Goal: Information Seeking & Learning: Learn about a topic

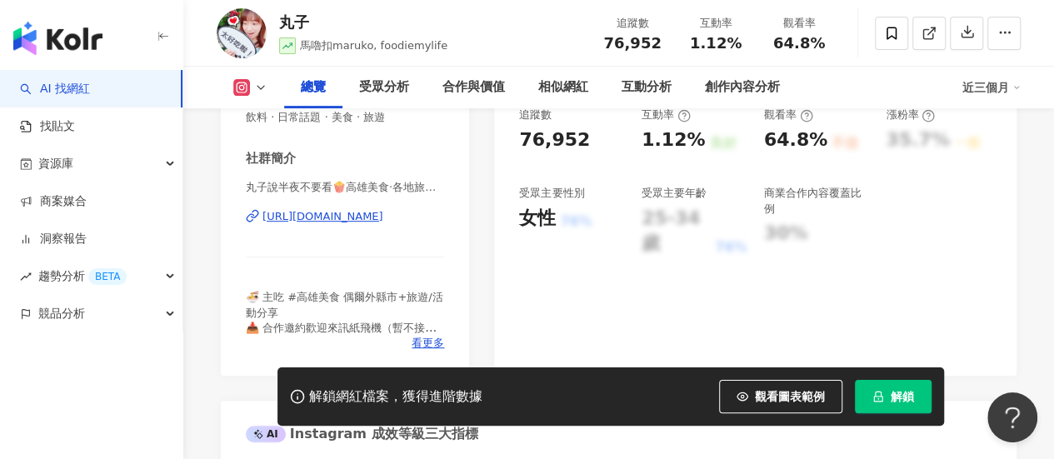
scroll to position [316, 0]
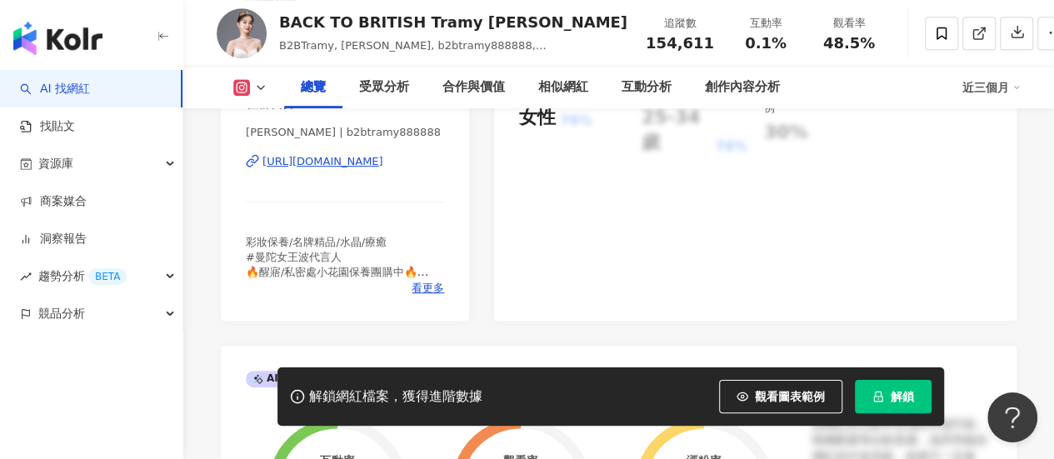
click at [383, 162] on div "https://www.instagram.com/b2btramy888888/" at bounding box center [322, 161] width 121 height 15
click at [951, 234] on div "95 K-Score : 優良 近期一到三個月積極發文，且漲粉率與互動率高。 查看說明 追蹤數 154,611 互動率 0.1% 良好 觀看率 48.5% 不…" at bounding box center [755, 111] width 522 height 420
click at [962, 239] on div "95 K-Score : 優良 近期一到三個月積極發文，且漲粉率與互動率高。 查看說明 追蹤數 154,611 互動率 0.1% 良好 觀看率 48.5% 不…" at bounding box center [755, 111] width 522 height 420
click at [1004, 309] on div "95 K-Score : 優良 近期一到三個月積極發文，且漲粉率與互動率高。 查看說明 追蹤數 154,611 互動率 0.1% 良好 觀看率 48.5% 不…" at bounding box center [755, 111] width 522 height 420
click at [947, 134] on div "追蹤數 154,611 互動率 0.1% 良好 觀看率 48.5% 不佳 漲粉率 35.7% 一般 受眾主要性別 女性 76% 受眾主要年齡 25-34 歲 …" at bounding box center [755, 81] width 472 height 149
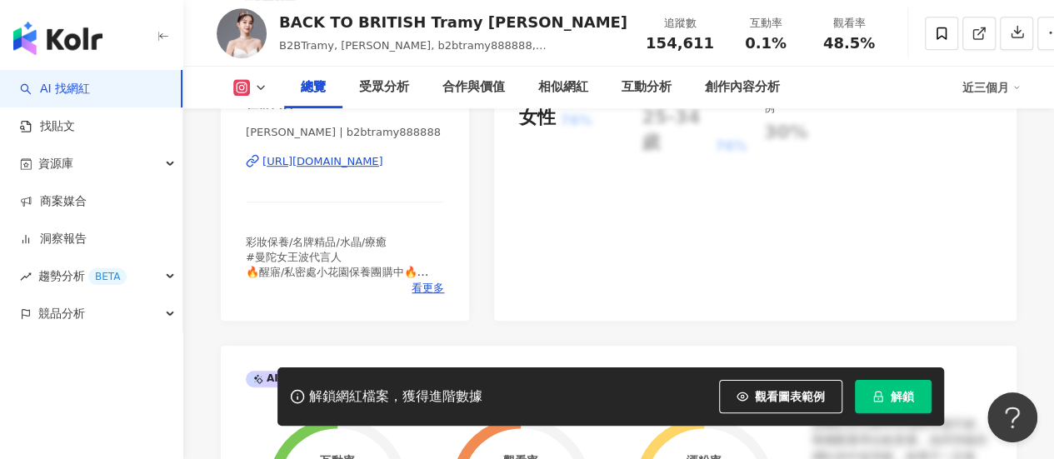
drag, startPoint x: 924, startPoint y: 181, endPoint x: 907, endPoint y: 169, distance: 21.0
click at [924, 181] on div "95 K-Score : 優良 近期一到三個月積極發文，且漲粉率與互動率高。 查看說明 追蹤數 154,611 互動率 0.1% 良好 觀看率 48.5% 不…" at bounding box center [755, 111] width 522 height 420
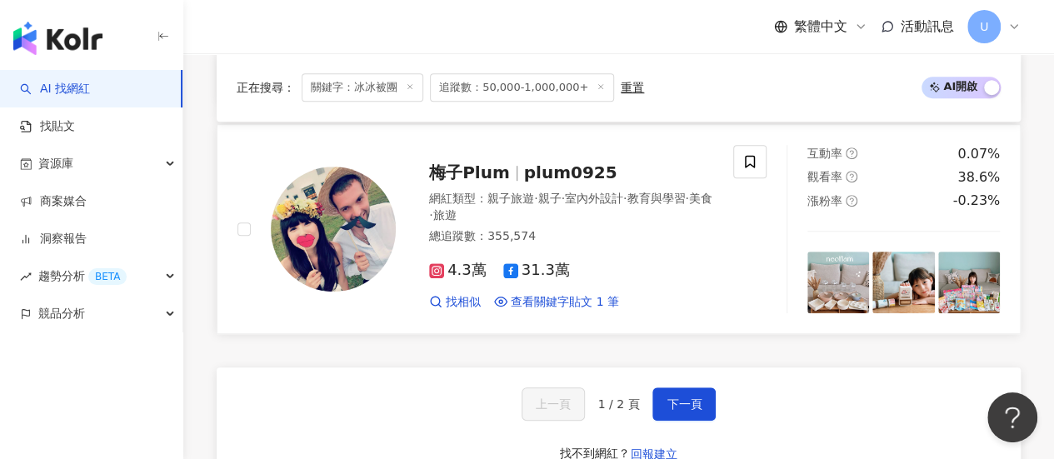
scroll to position [3583, 0]
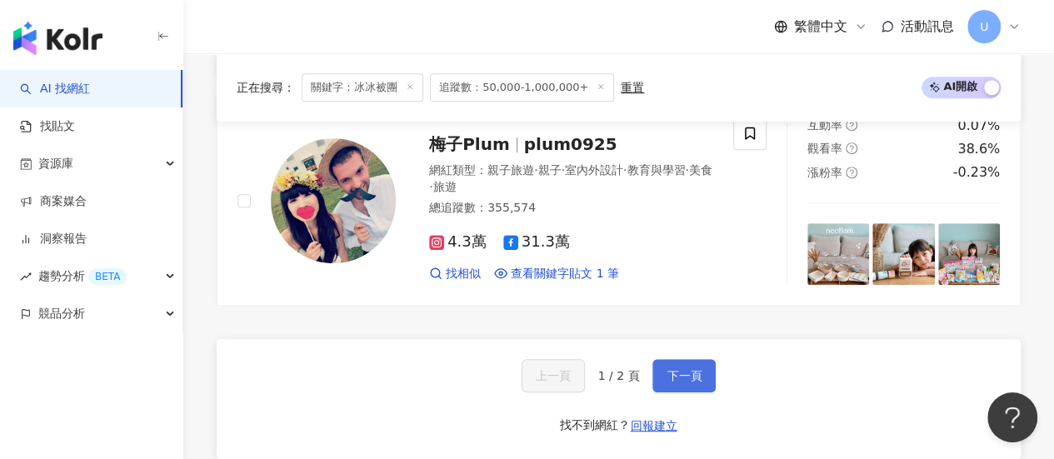
click at [693, 369] on span "下一頁" at bounding box center [684, 375] width 35 height 13
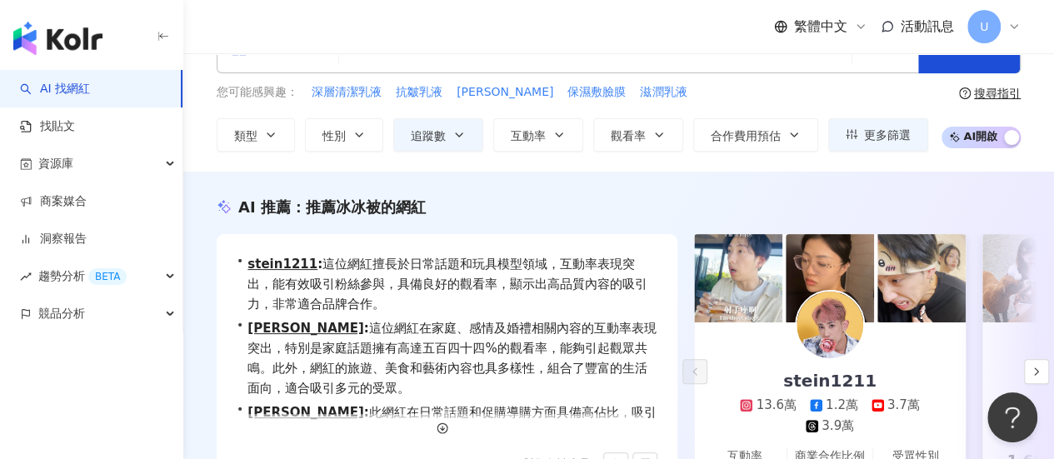
scroll to position [0, 0]
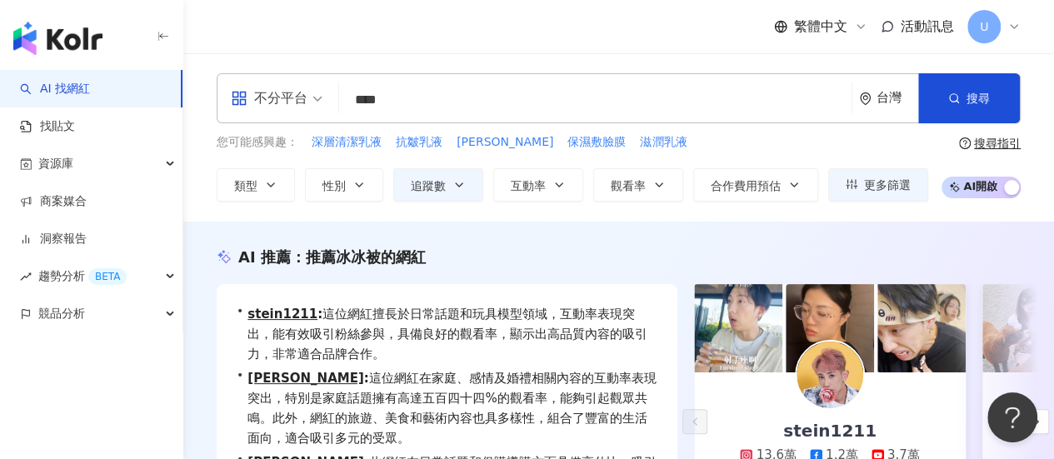
click at [375, 92] on input "****" at bounding box center [595, 100] width 499 height 32
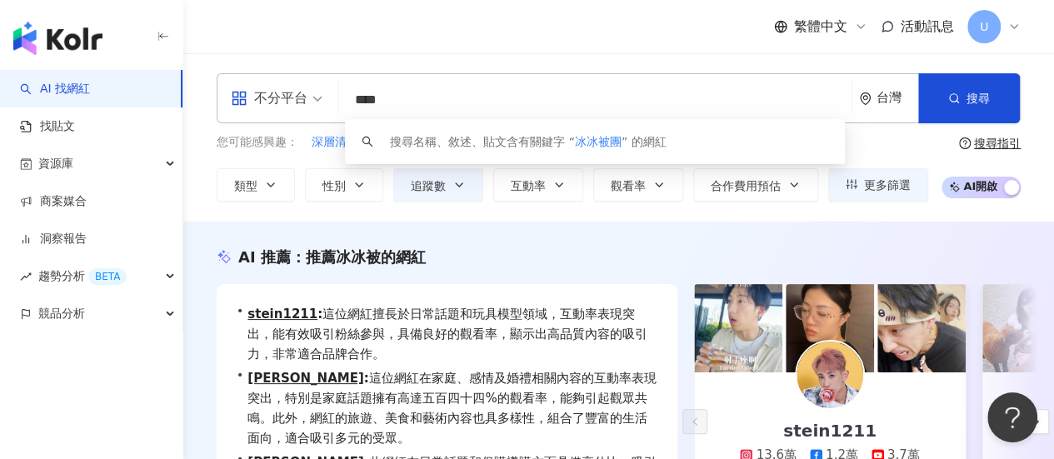
click at [395, 102] on input "****" at bounding box center [595, 100] width 499 height 32
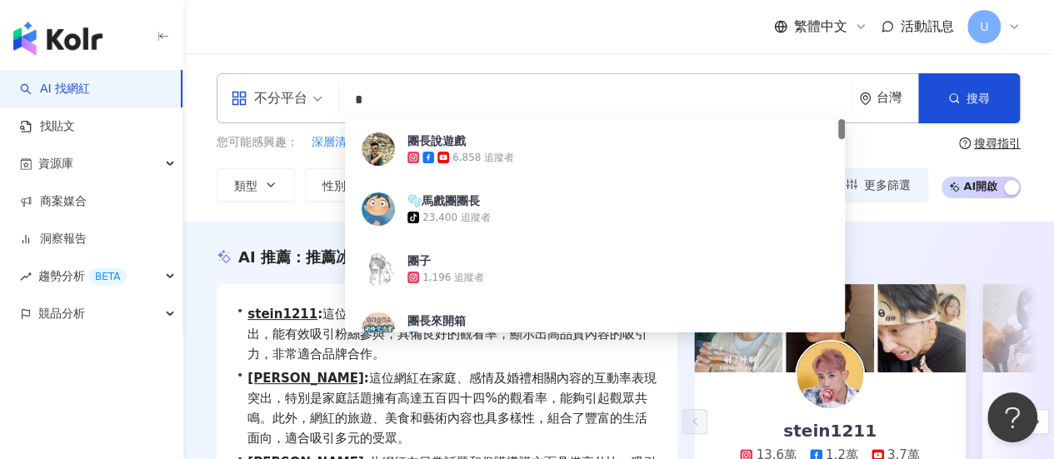
click at [277, 158] on div "您可能感興趣： 深層清潔乳液 抗皺乳液 金超 保濕敷臉膜 滋潤乳液 類型 性別 追蹤數 互動率 觀看率 合作費用預估 更多篩選 ***** - *******…" at bounding box center [573, 167] width 712 height 68
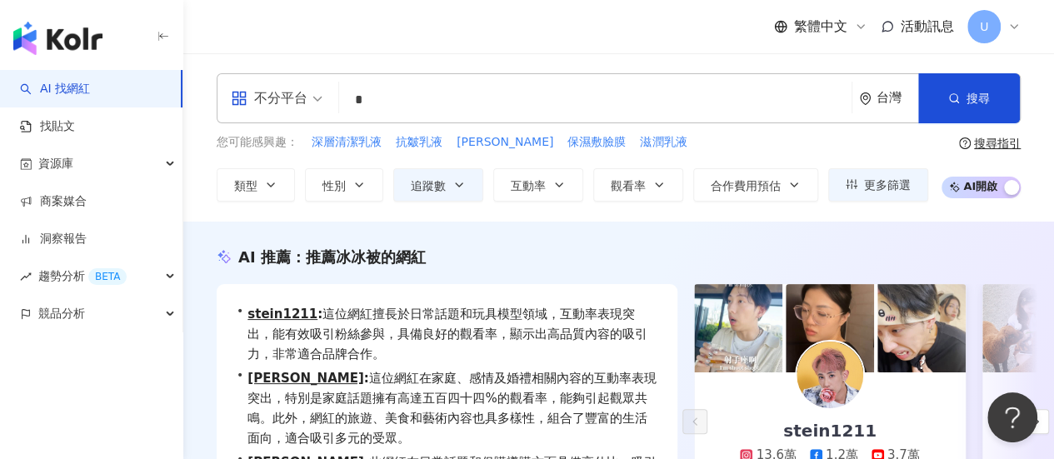
click at [367, 102] on input "*" at bounding box center [595, 100] width 499 height 32
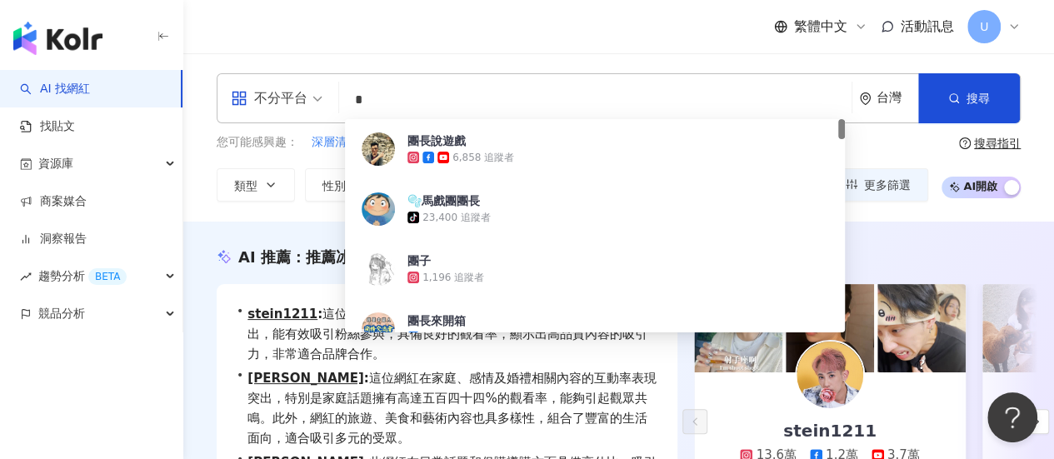
click at [348, 102] on input "*" at bounding box center [595, 100] width 499 height 32
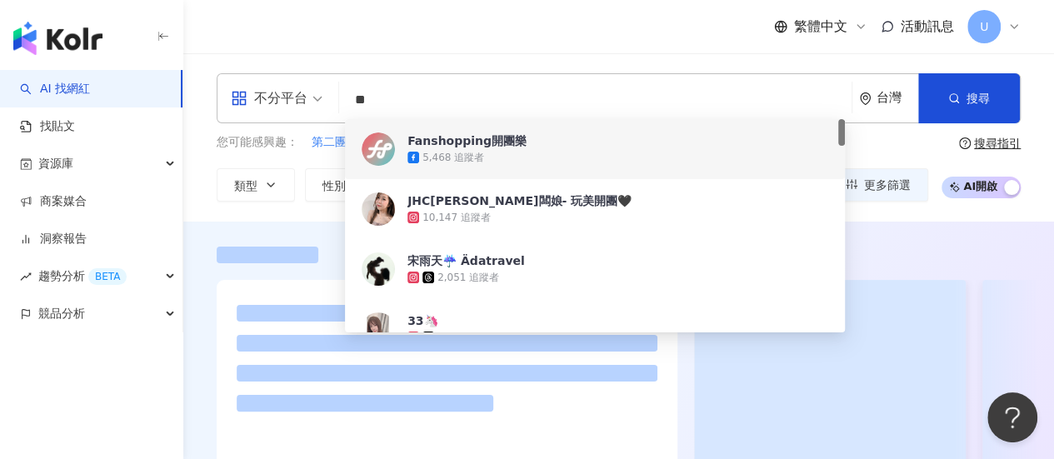
type input "**"
click at [935, 165] on div "您可能感興趣： 第二團 團購 限時團 來開團 首團 類型 性別 追蹤數 互動率 觀看率 合作費用預估 更多篩選 ***** - ******* 不限 小型 奈…" at bounding box center [619, 167] width 804 height 68
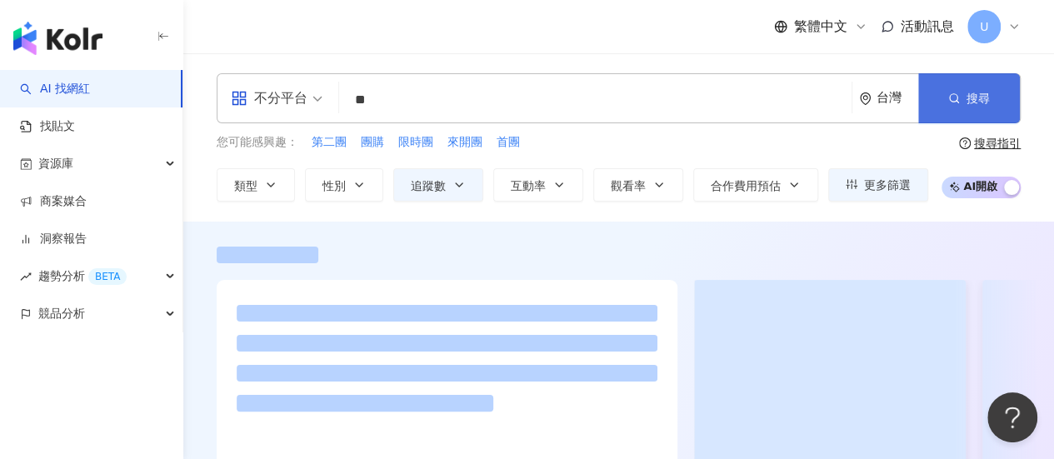
click at [948, 107] on button "搜尋" at bounding box center [969, 98] width 102 height 50
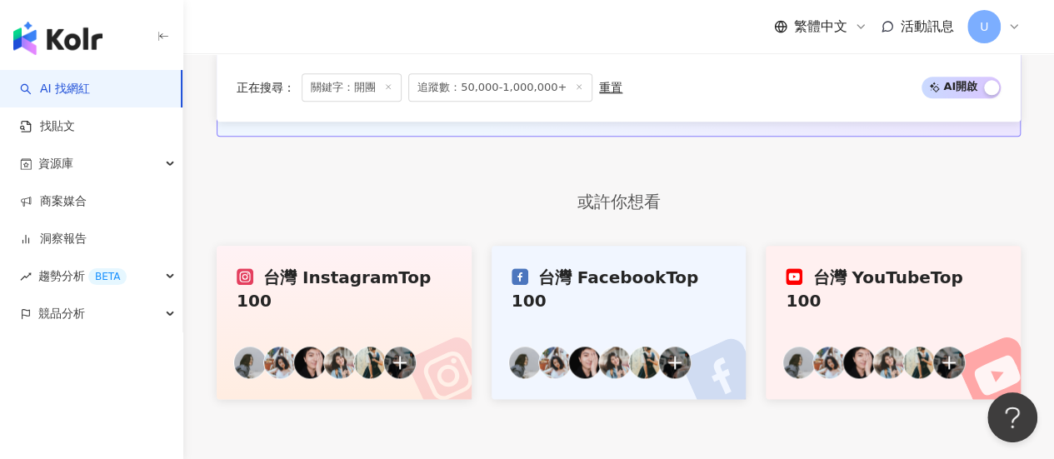
scroll to position [3477, 0]
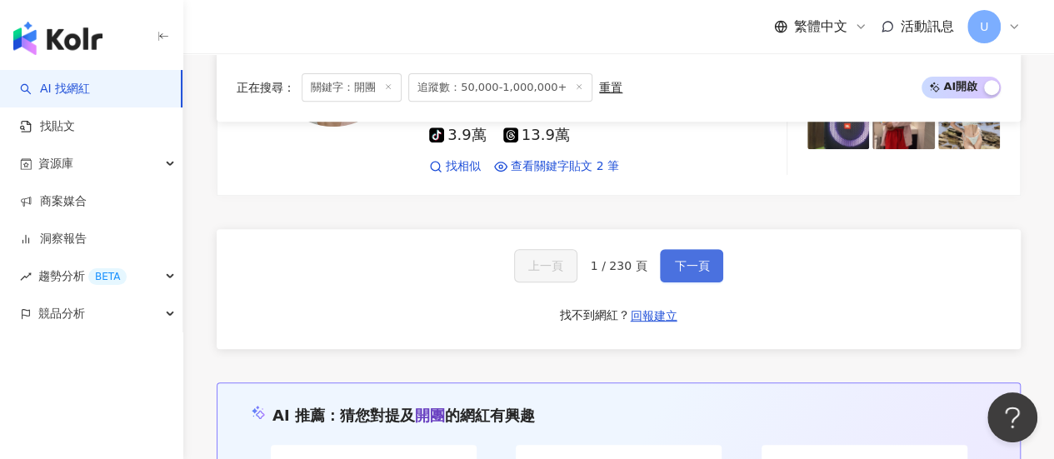
click at [695, 259] on span "下一頁" at bounding box center [691, 265] width 35 height 13
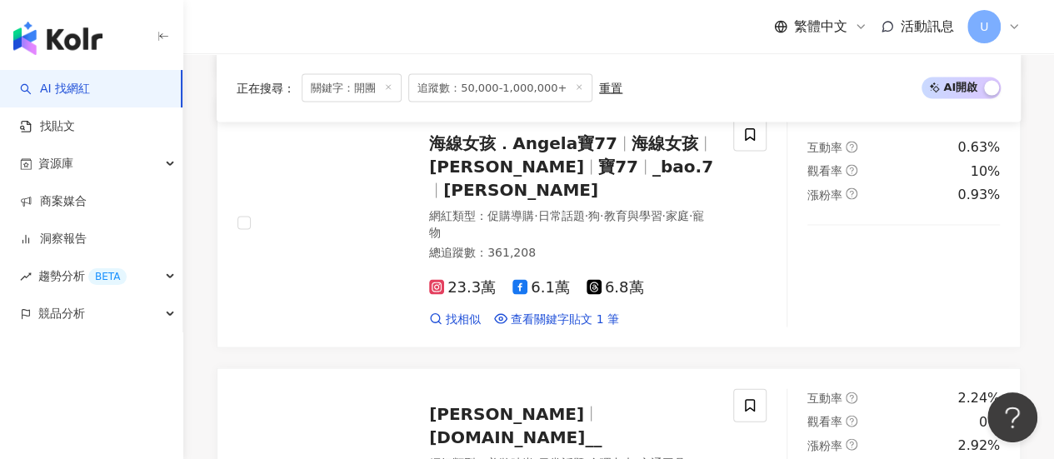
scroll to position [3475, 0]
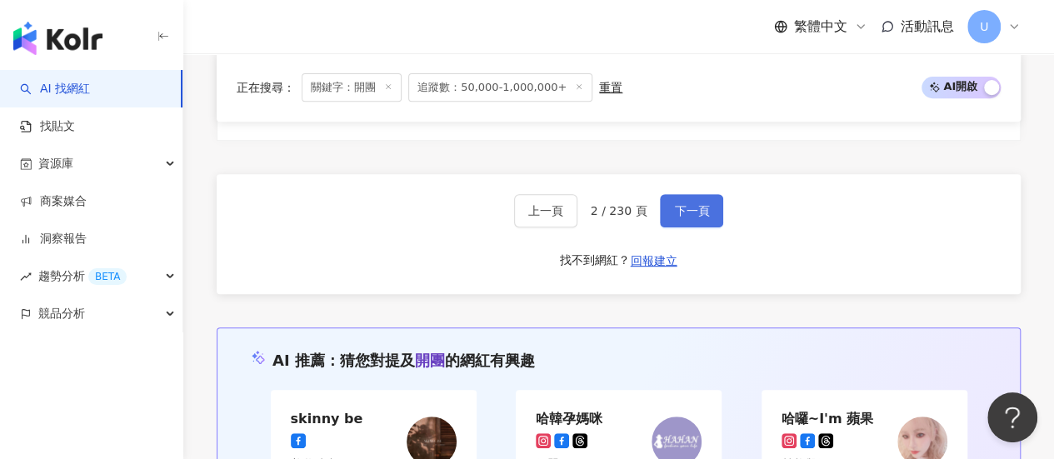
click at [703, 194] on button "下一頁" at bounding box center [691, 210] width 63 height 33
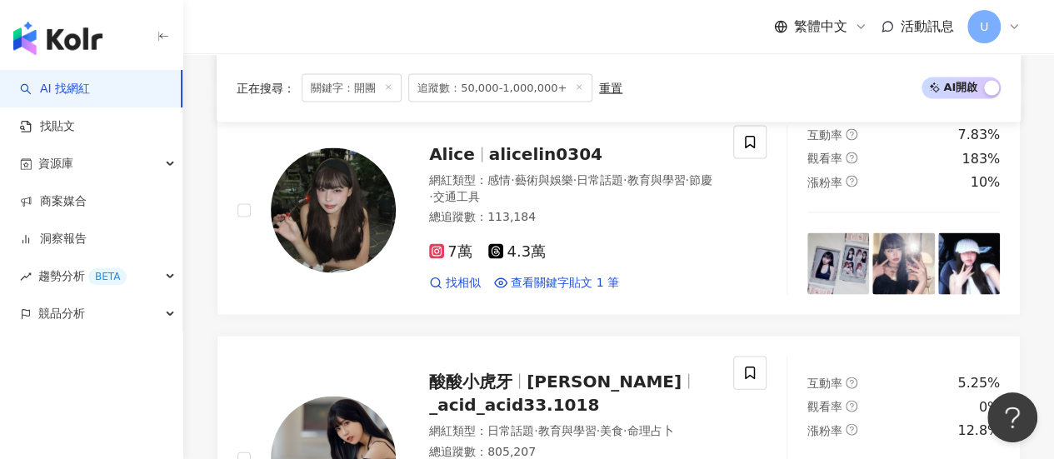
scroll to position [3455, 0]
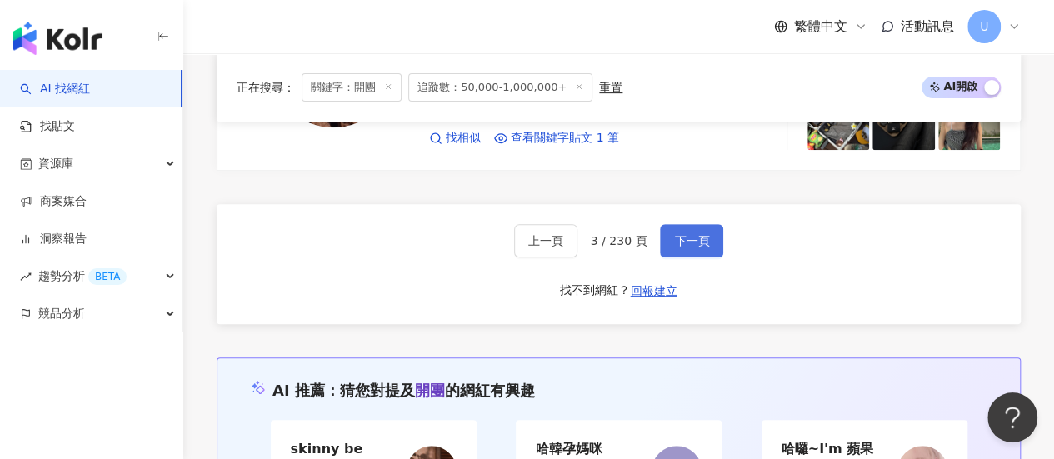
click at [703, 224] on button "下一頁" at bounding box center [691, 240] width 63 height 33
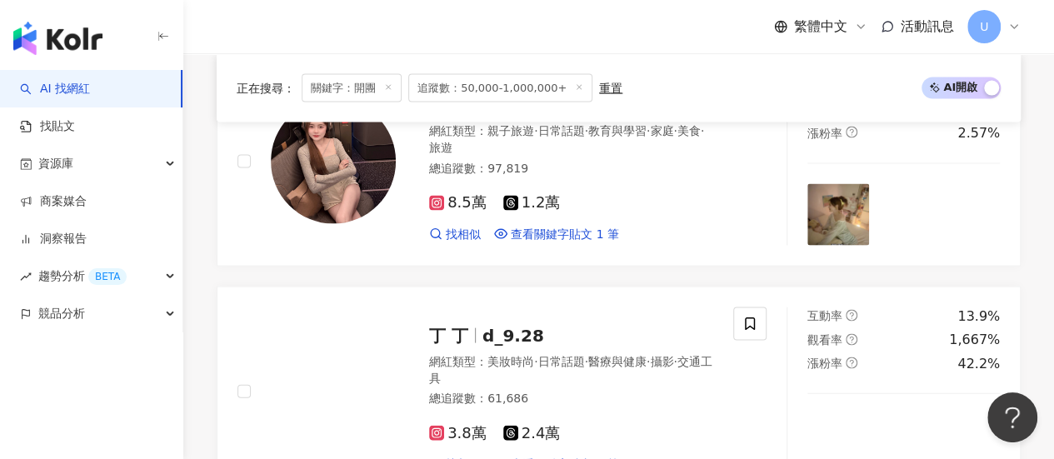
scroll to position [3526, 0]
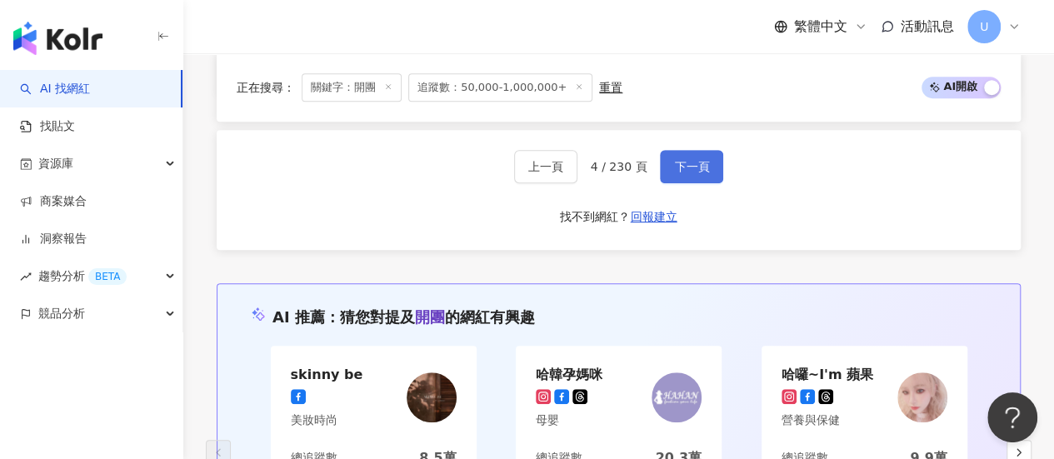
click at [703, 177] on button "下一頁" at bounding box center [691, 166] width 63 height 33
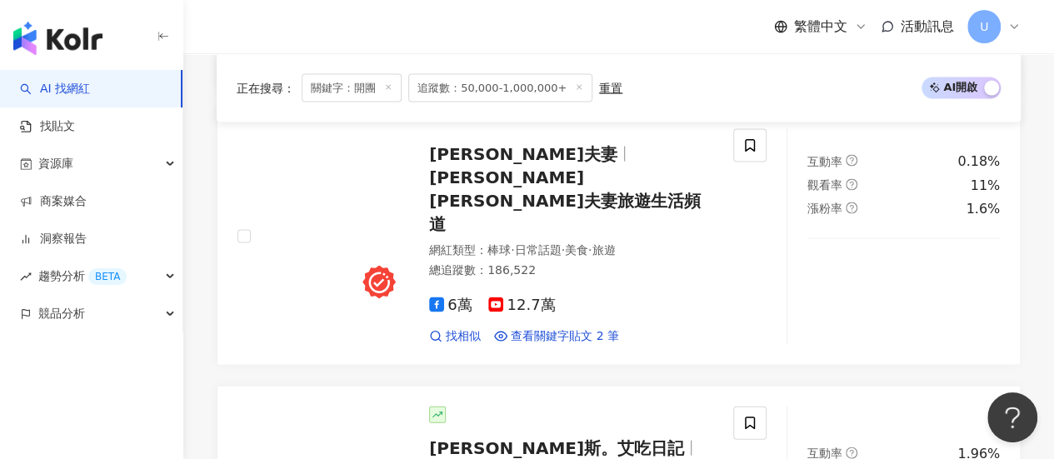
scroll to position [3607, 0]
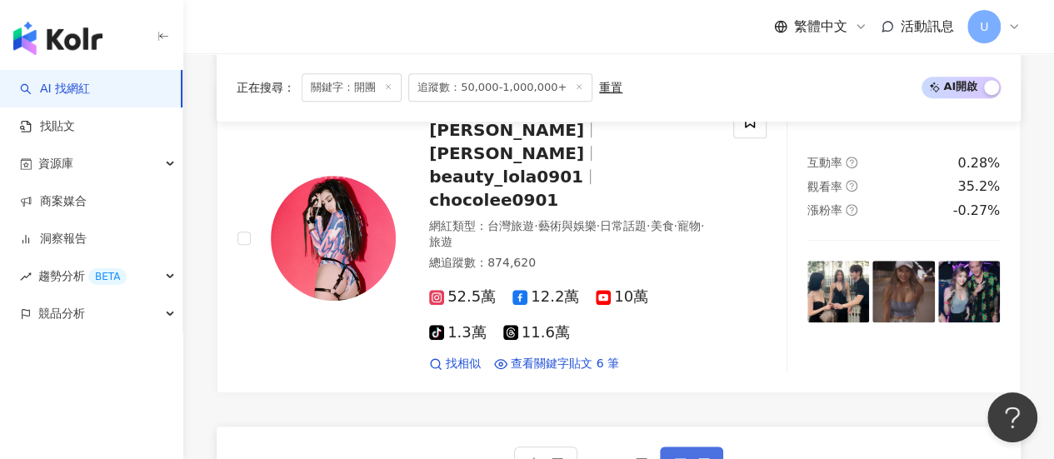
click at [703, 447] on button "下一頁" at bounding box center [691, 463] width 63 height 33
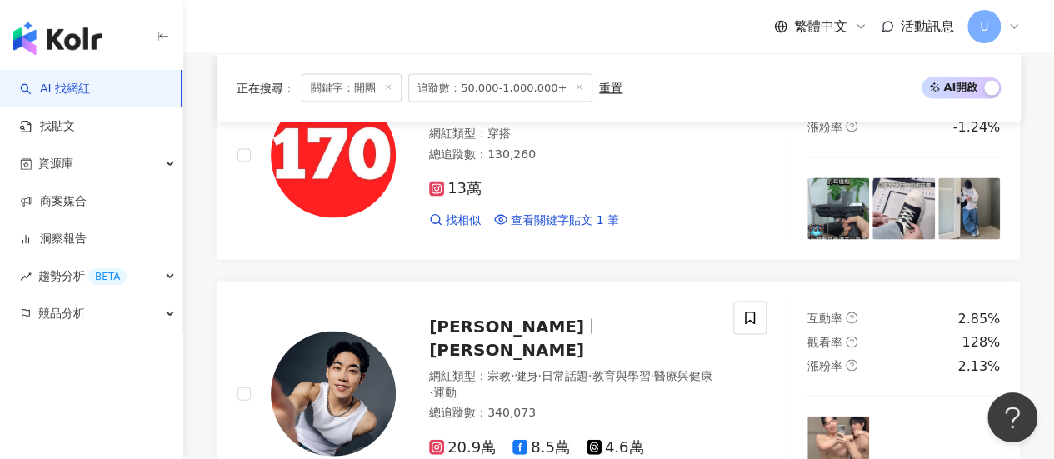
scroll to position [3458, 0]
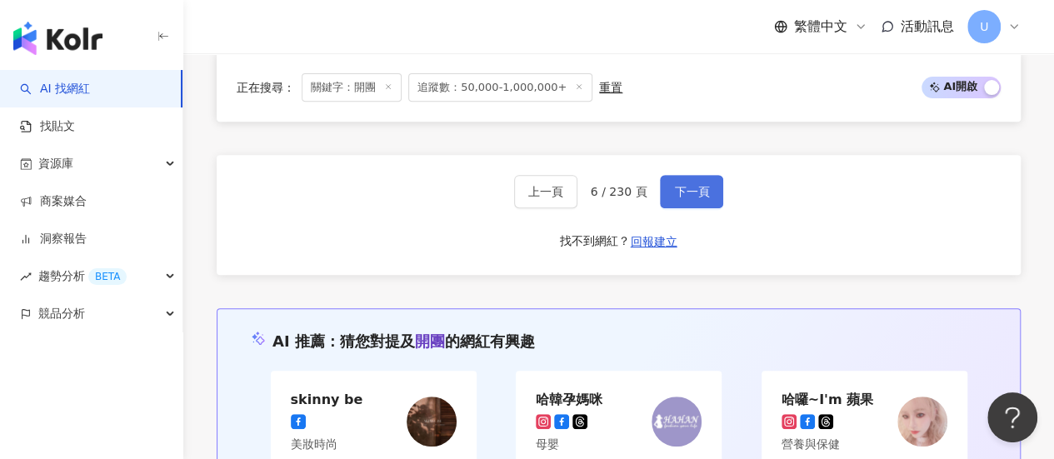
click at [693, 185] on span "下一頁" at bounding box center [691, 191] width 35 height 13
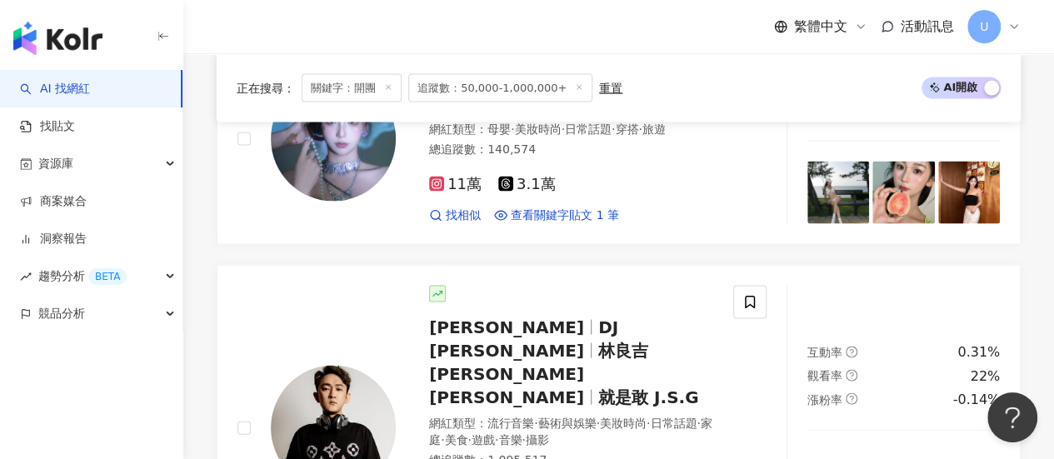
scroll to position [3552, 0]
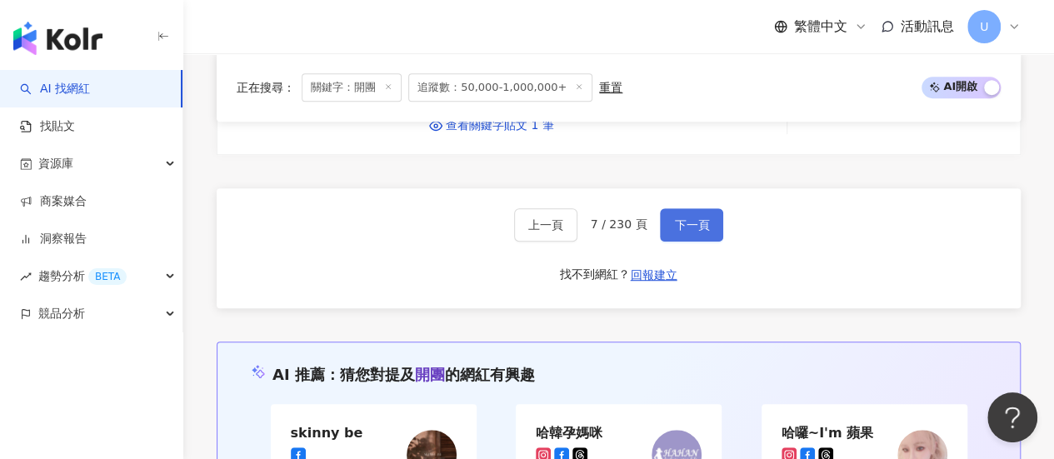
click at [693, 218] on span "下一頁" at bounding box center [691, 224] width 35 height 13
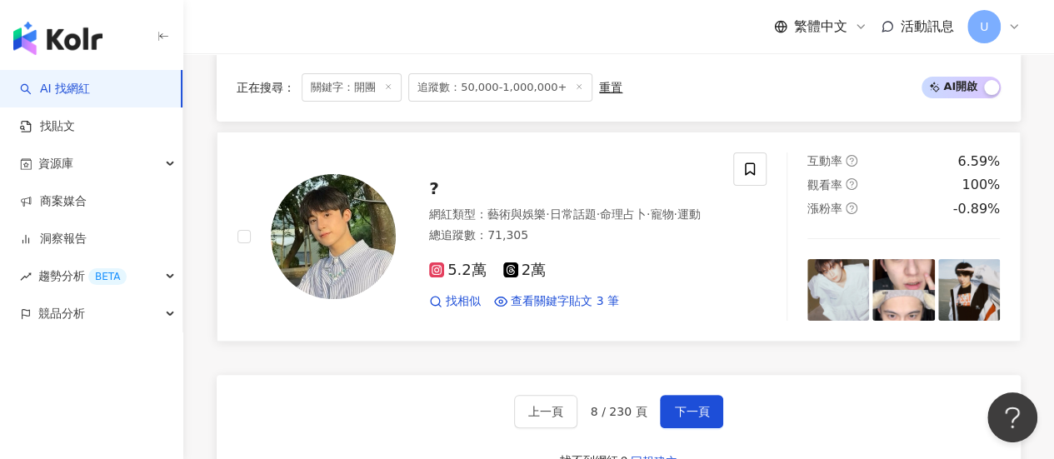
scroll to position [3351, 0]
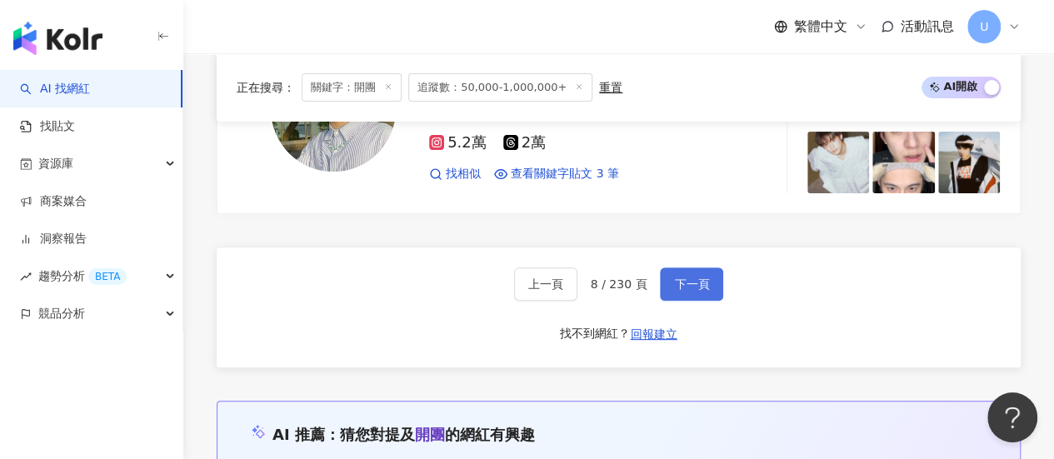
click at [687, 297] on button "下一頁" at bounding box center [691, 283] width 63 height 33
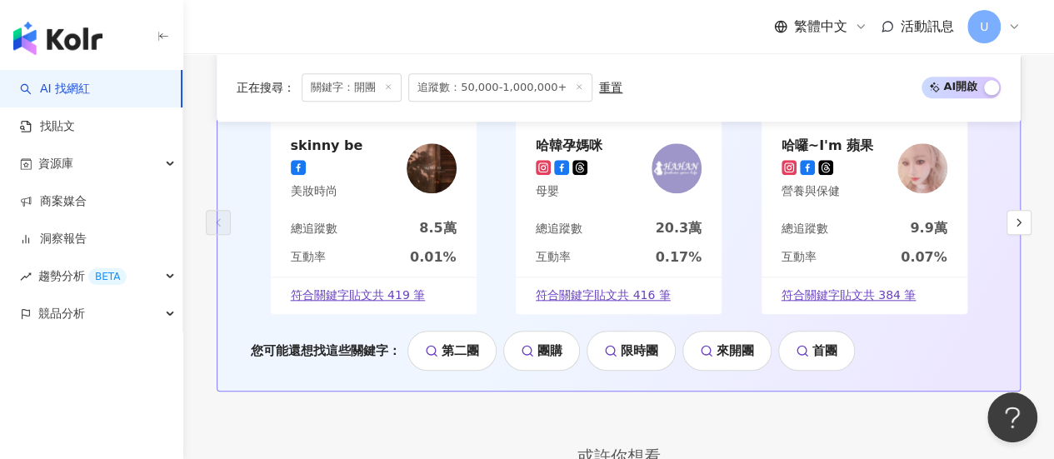
scroll to position [3653, 0]
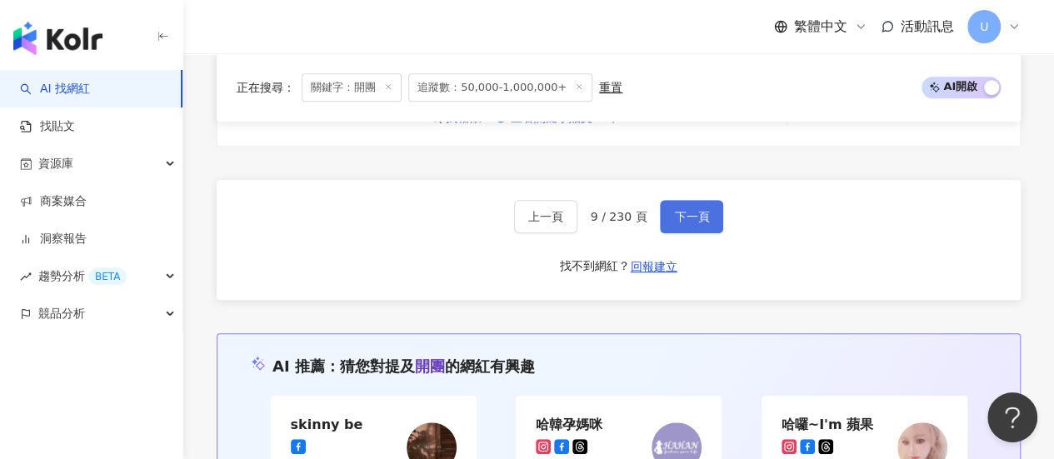
click at [703, 200] on button "下一頁" at bounding box center [691, 216] width 63 height 33
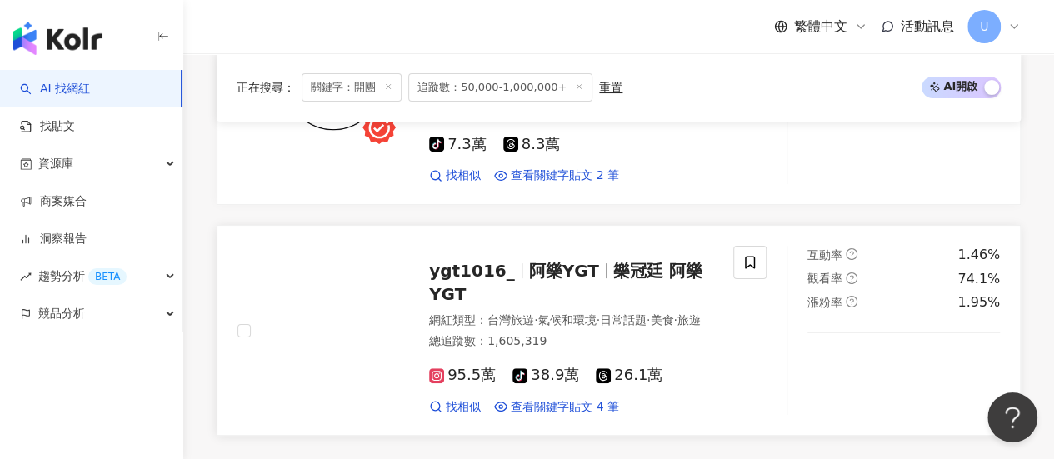
scroll to position [3338, 0]
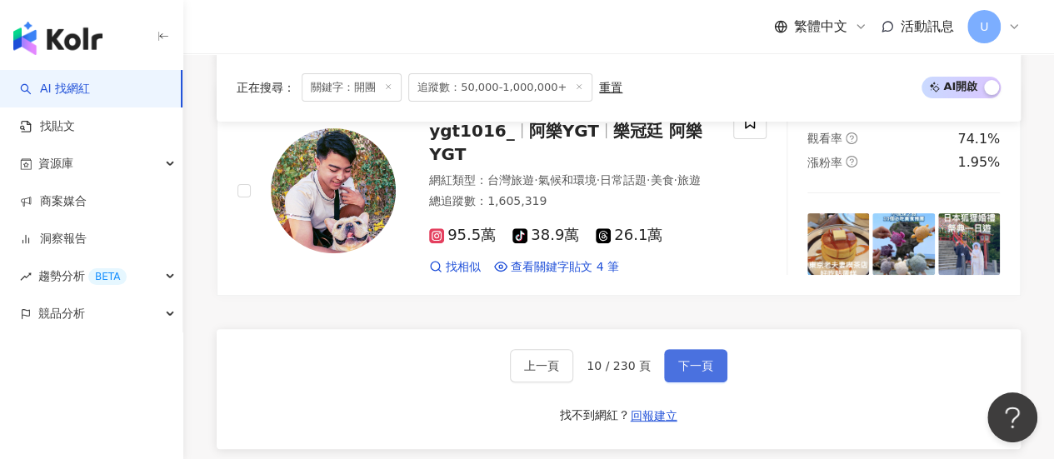
click at [692, 359] on span "下一頁" at bounding box center [695, 365] width 35 height 13
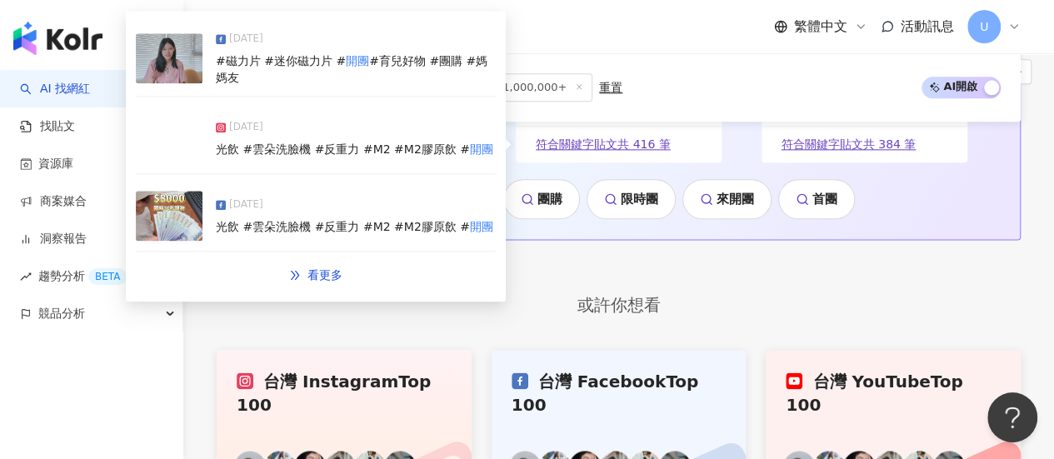
scroll to position [3695, 0]
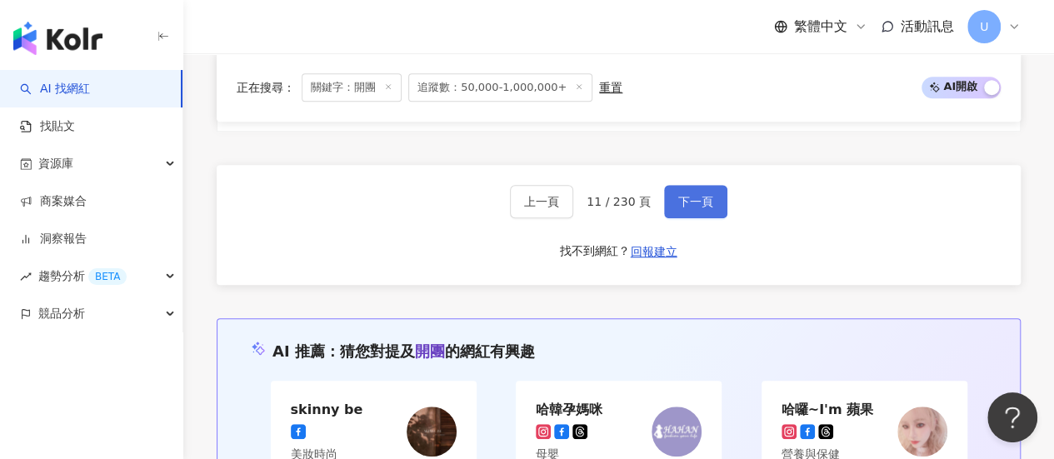
click at [682, 185] on button "下一頁" at bounding box center [695, 201] width 63 height 33
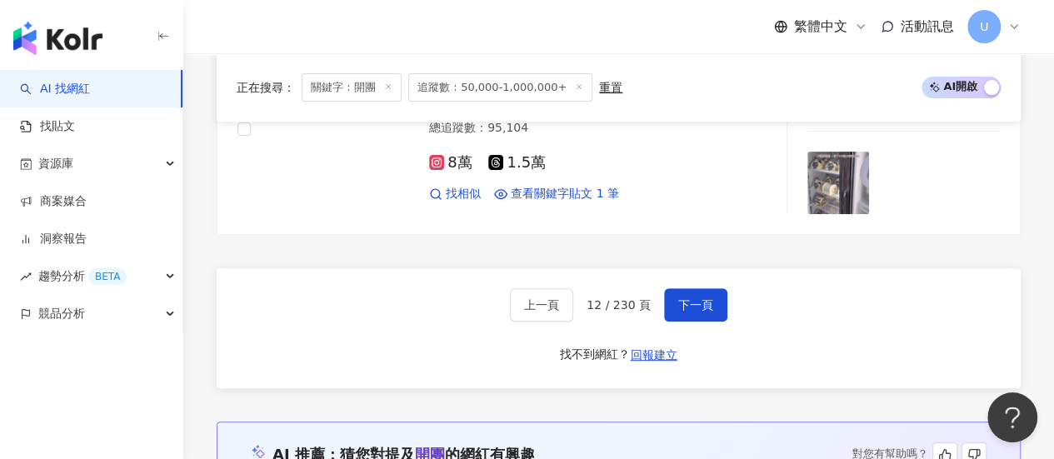
scroll to position [3290, 0]
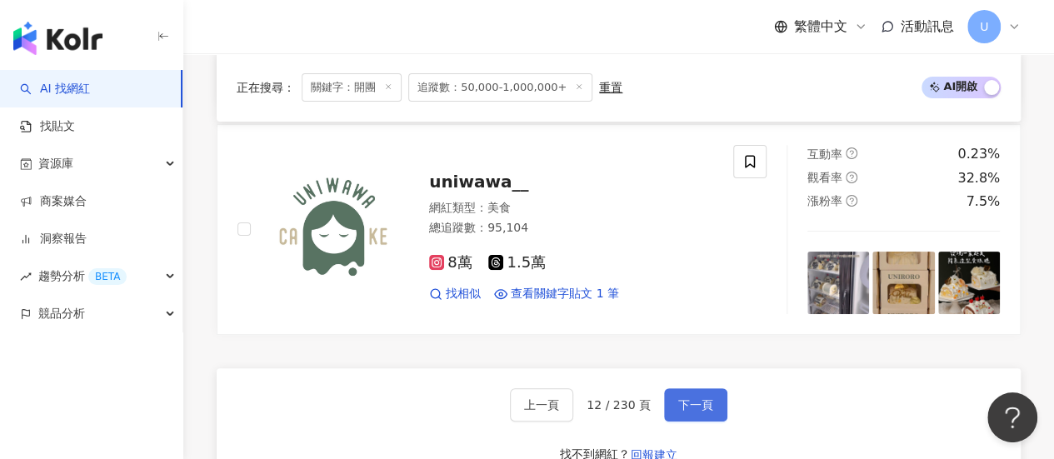
click at [693, 398] on span "下一頁" at bounding box center [695, 404] width 35 height 13
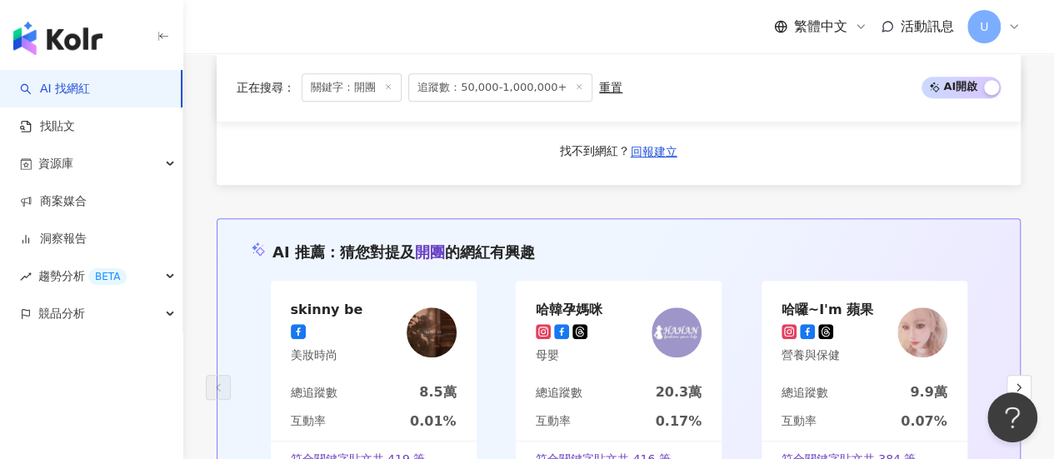
scroll to position [3427, 0]
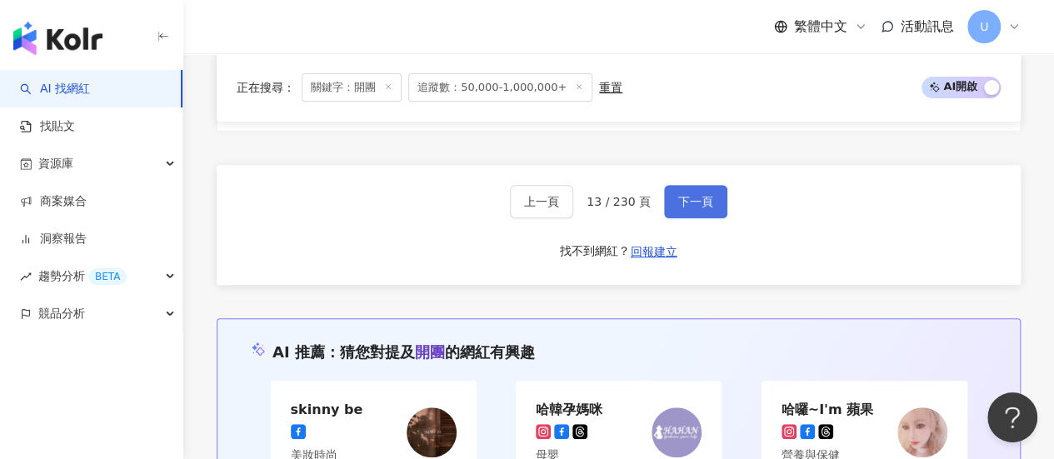
click at [687, 208] on span "下一頁" at bounding box center [695, 201] width 35 height 13
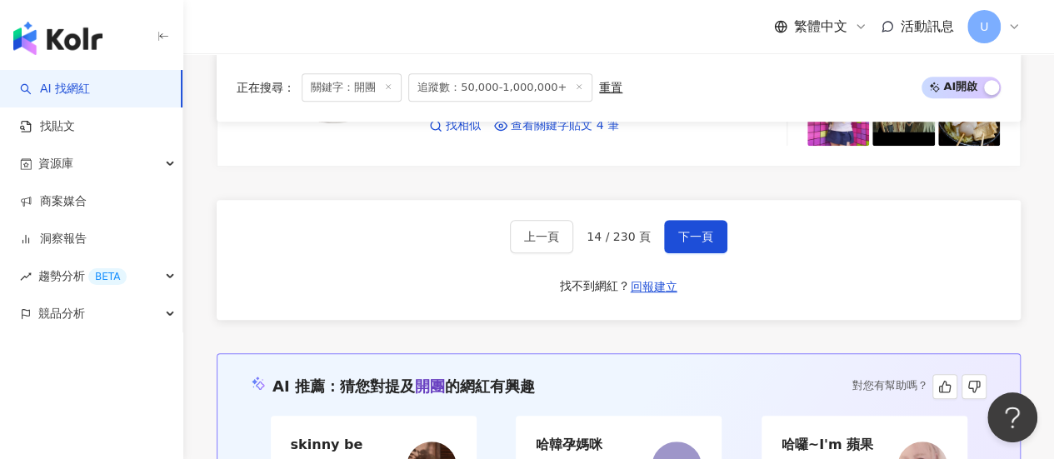
scroll to position [3427, 0]
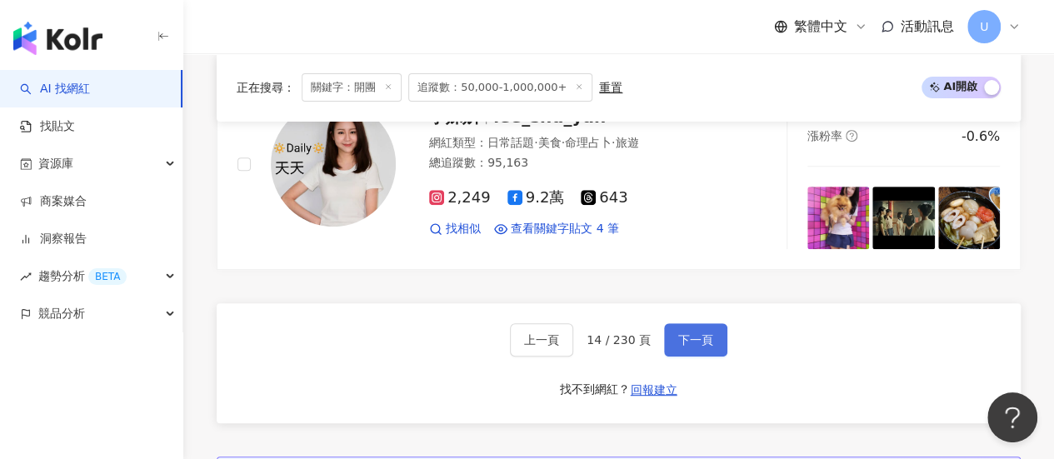
click at [692, 323] on button "下一頁" at bounding box center [695, 339] width 63 height 33
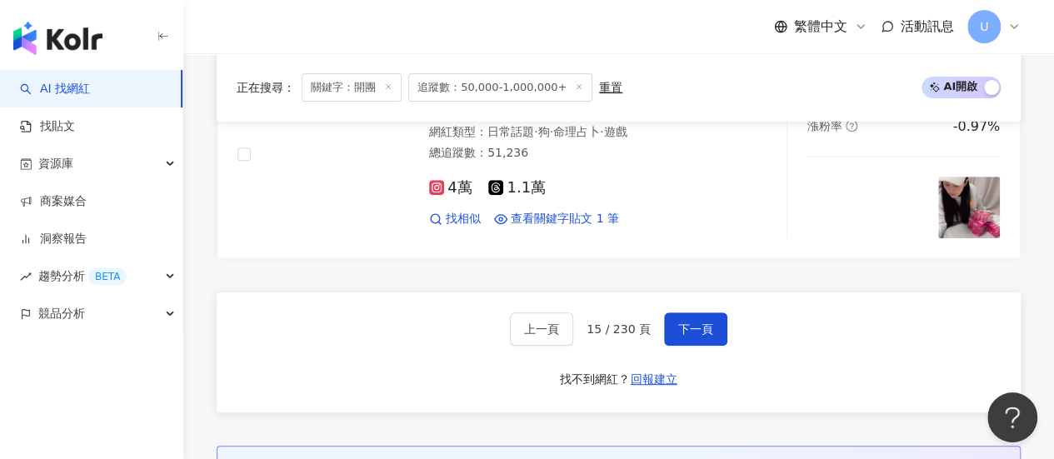
scroll to position [3433, 0]
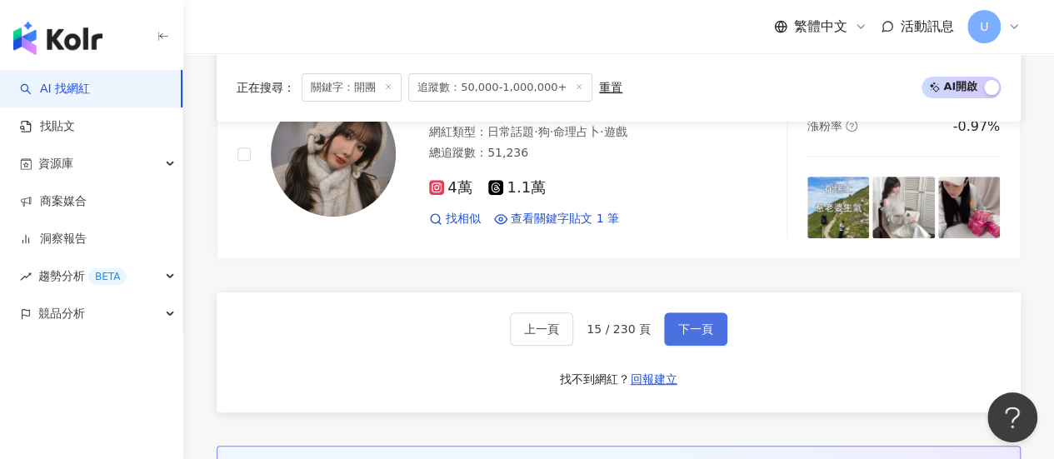
click at [711, 312] on button "下一頁" at bounding box center [695, 328] width 63 height 33
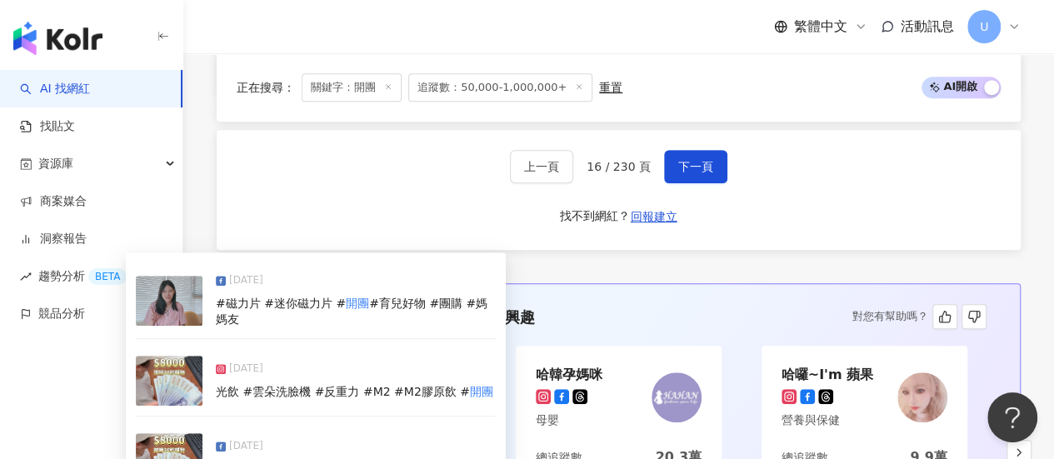
scroll to position [3444, 0]
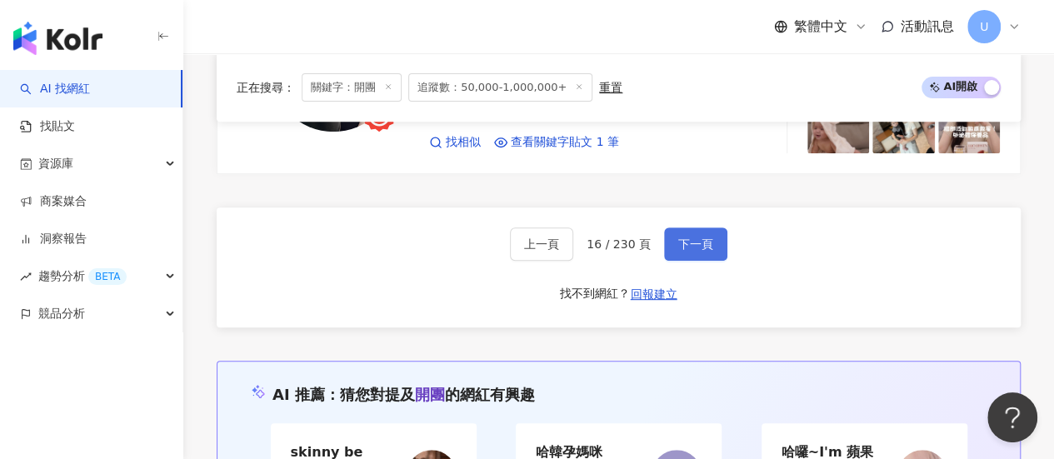
click at [708, 227] on button "下一頁" at bounding box center [695, 243] width 63 height 33
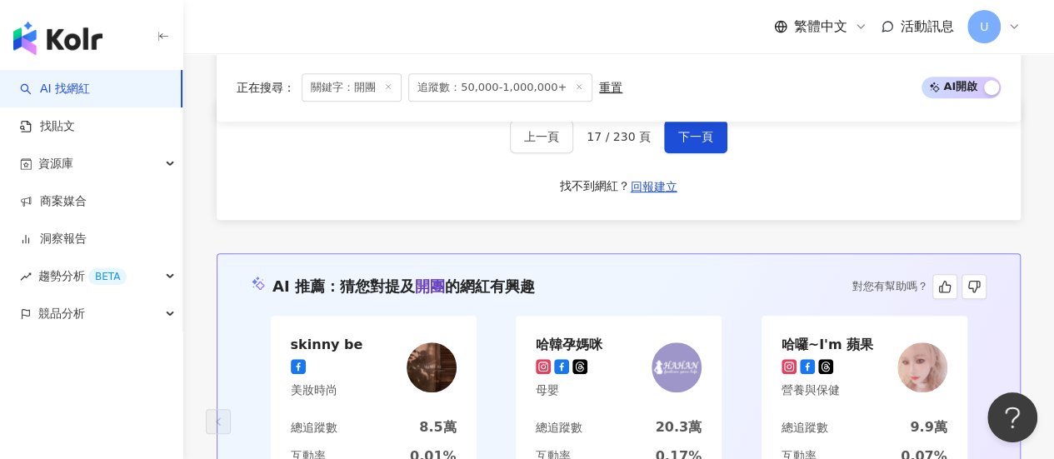
scroll to position [3382, 0]
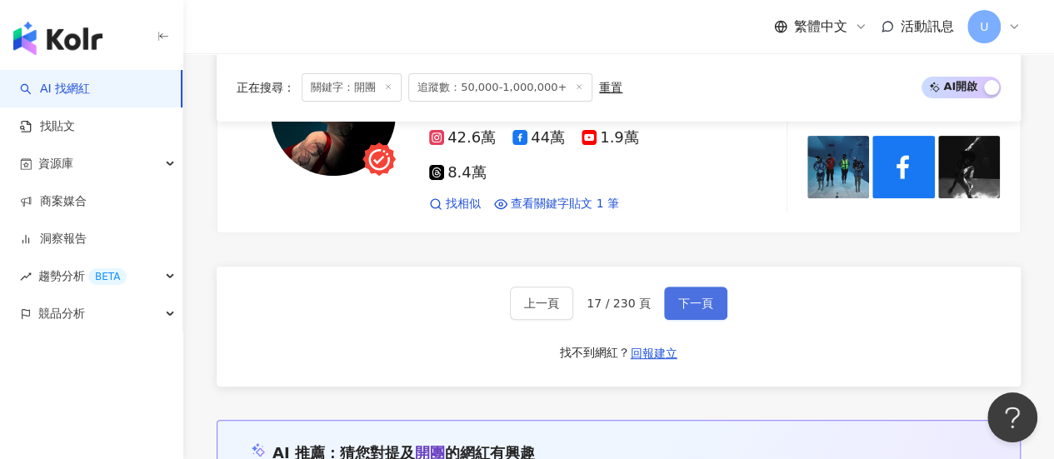
click at [695, 297] on span "下一頁" at bounding box center [695, 303] width 35 height 13
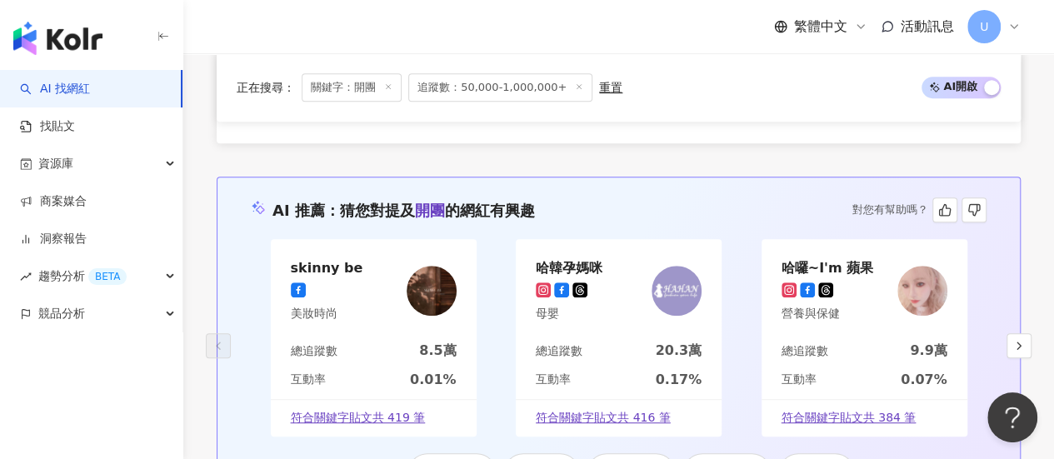
scroll to position [3435, 0]
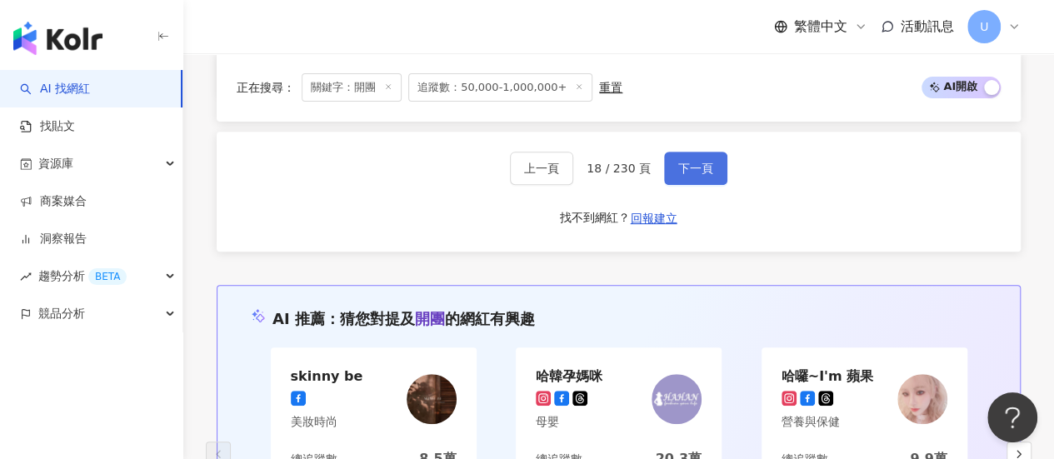
click at [690, 162] on span "下一頁" at bounding box center [695, 168] width 35 height 13
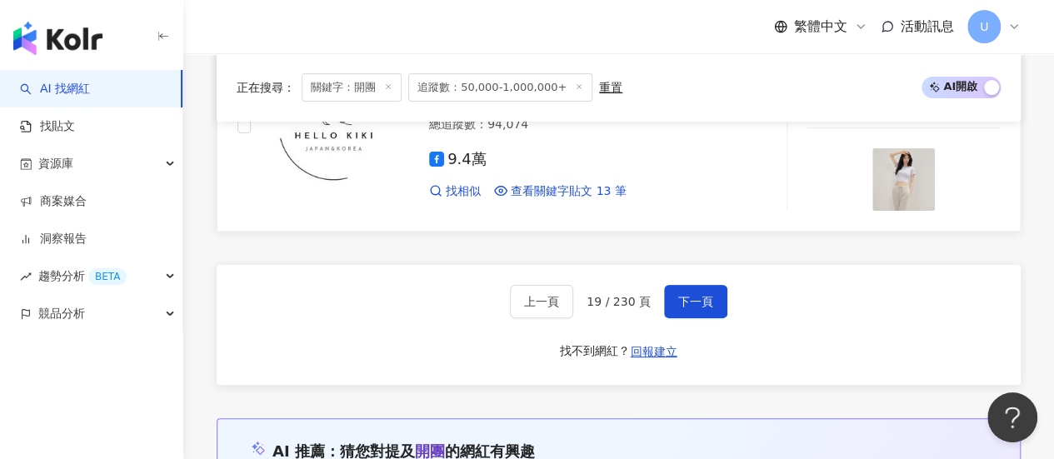
scroll to position [3124, 0]
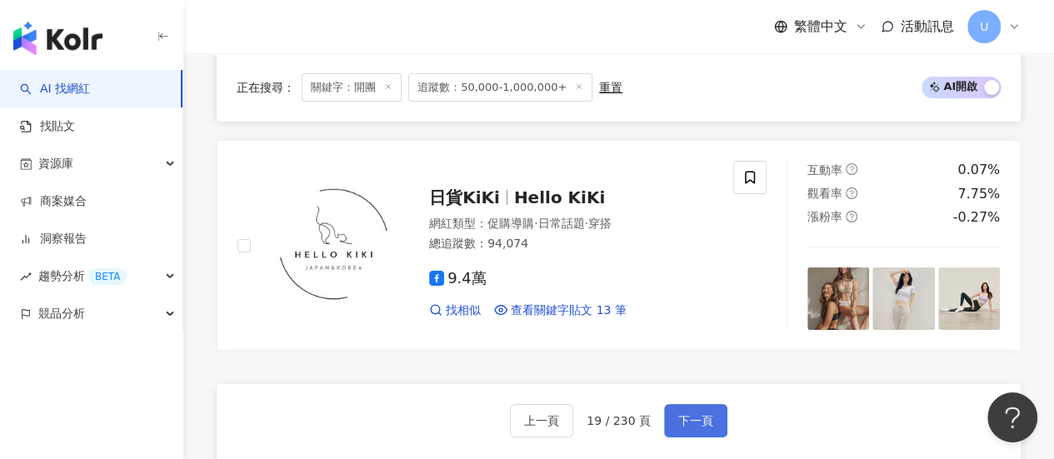
click at [703, 404] on button "下一頁" at bounding box center [695, 420] width 63 height 33
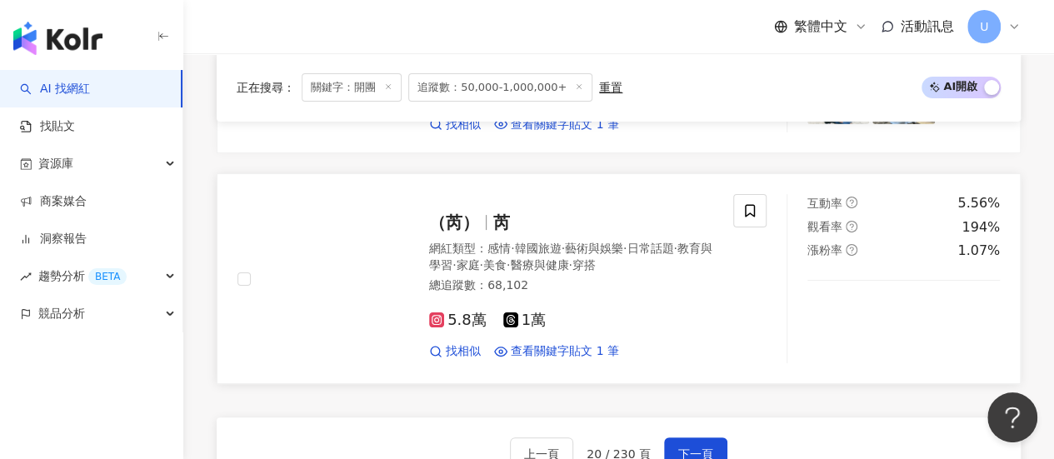
scroll to position [3333, 0]
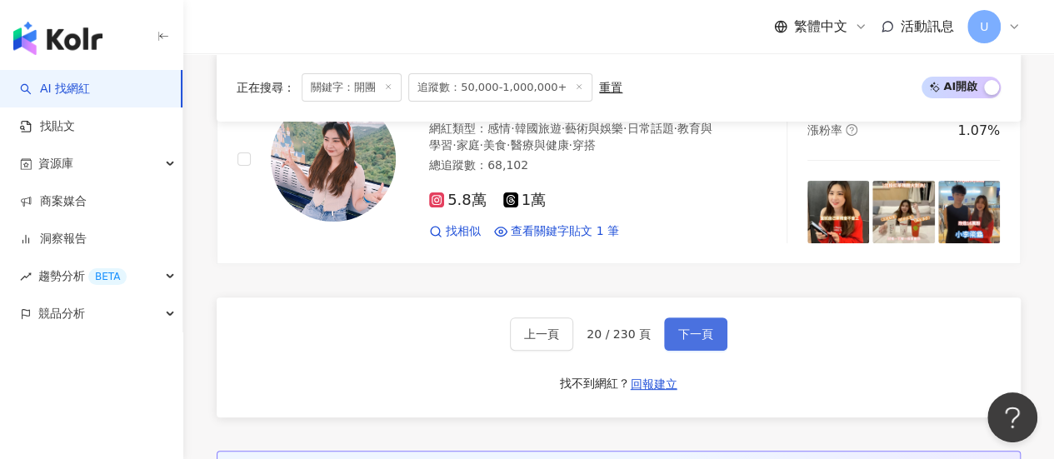
click at [693, 327] on span "下一頁" at bounding box center [695, 333] width 35 height 13
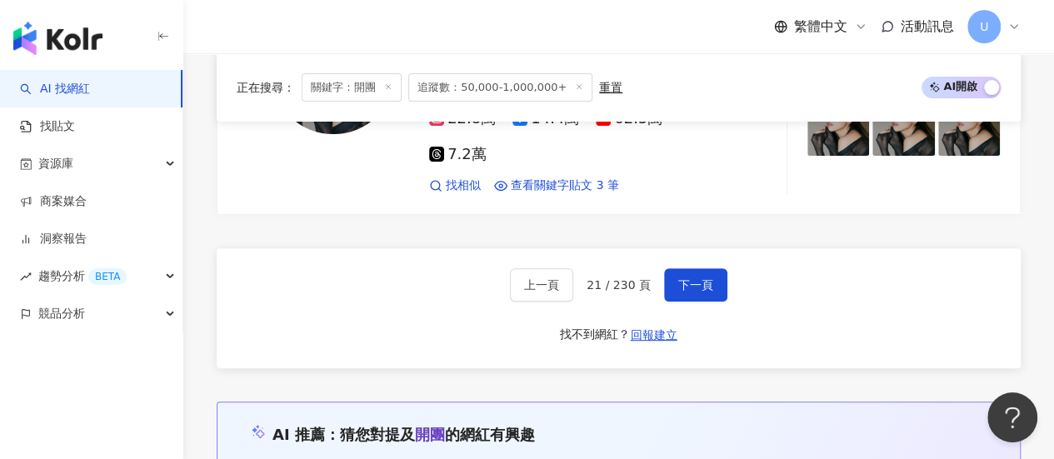
scroll to position [3370, 0]
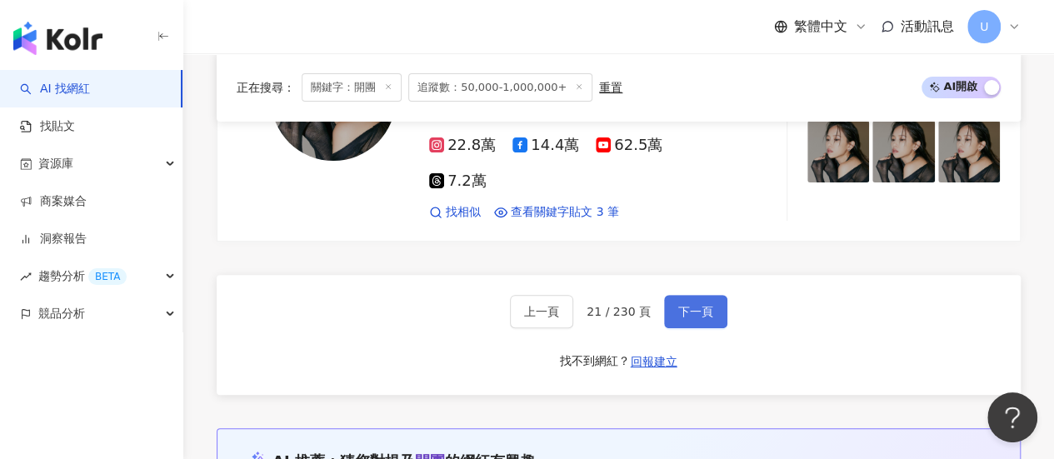
click at [702, 305] on span "下一頁" at bounding box center [695, 311] width 35 height 13
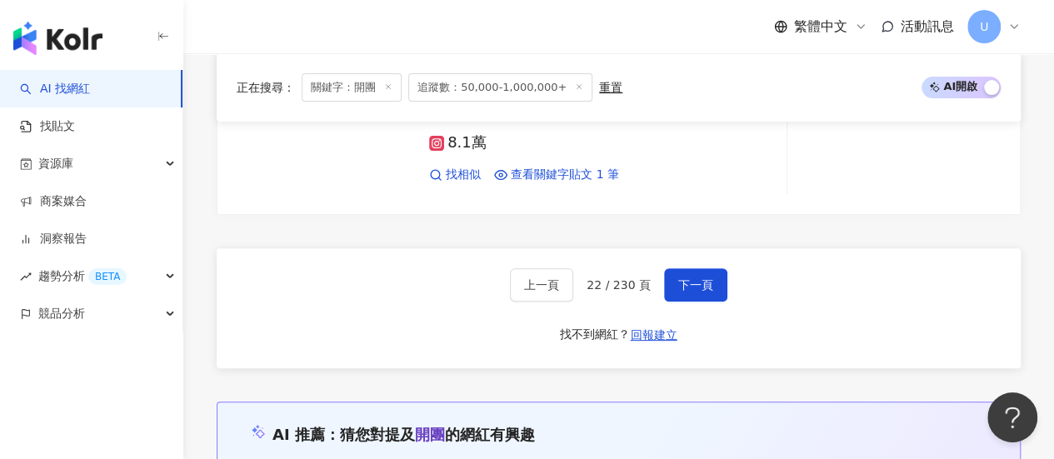
scroll to position [3101, 0]
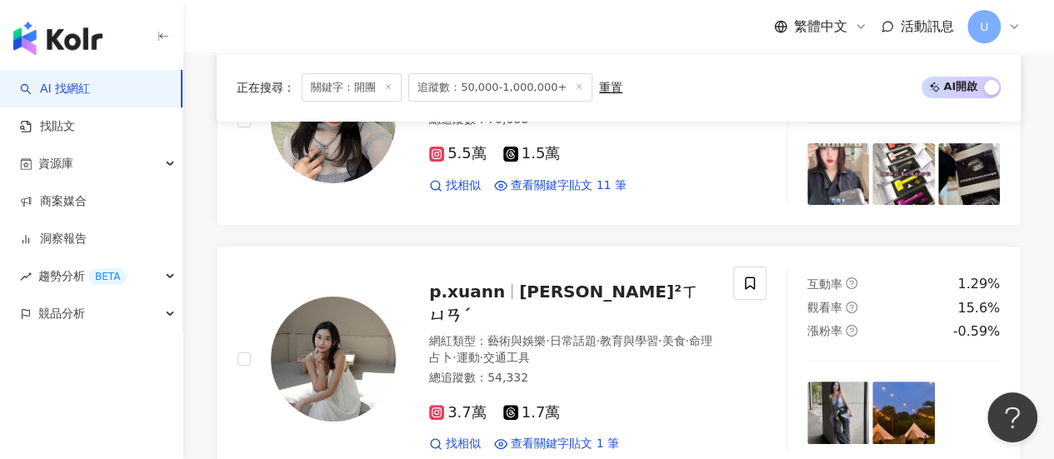
scroll to position [3260, 0]
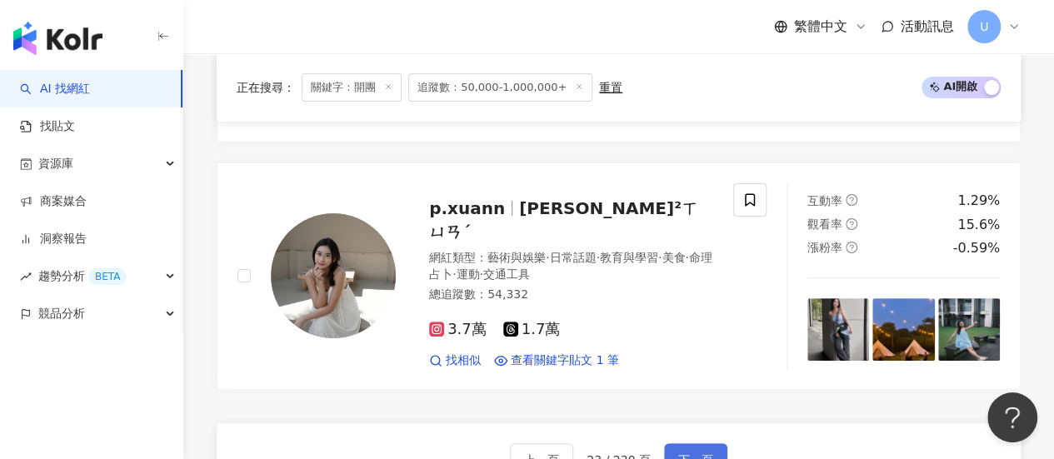
click at [703, 453] on span "下一頁" at bounding box center [695, 459] width 35 height 13
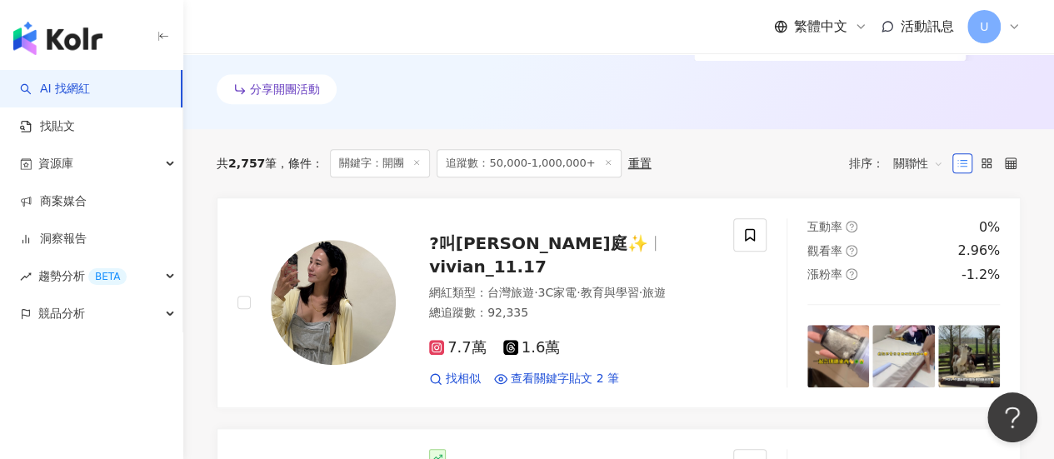
scroll to position [472, 0]
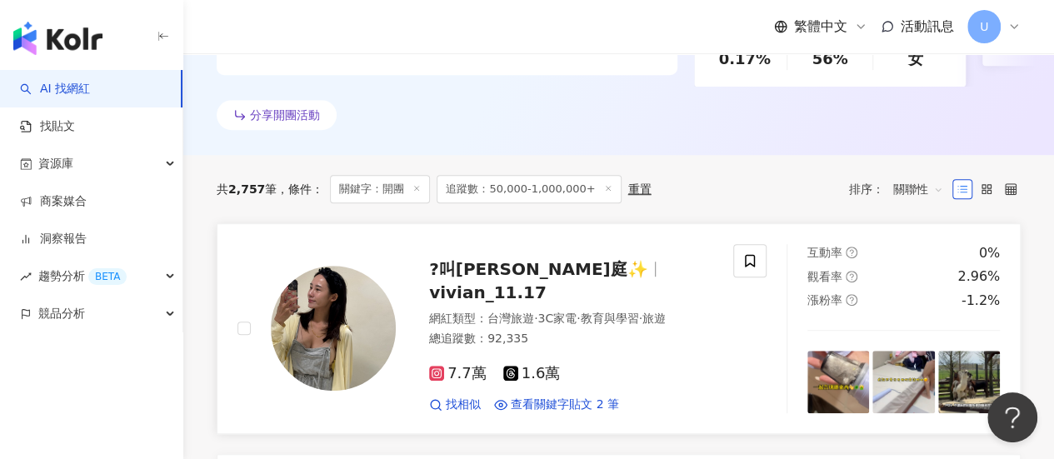
click at [605, 352] on div "7.7萬 1.6萬 找相似 查看關鍵字貼文 2 筆 2025/5/6 151) #台北#台北市#信義區 # 開團 #吸塵器#媽媽日常 2025/5/6 151…" at bounding box center [571, 383] width 284 height 62
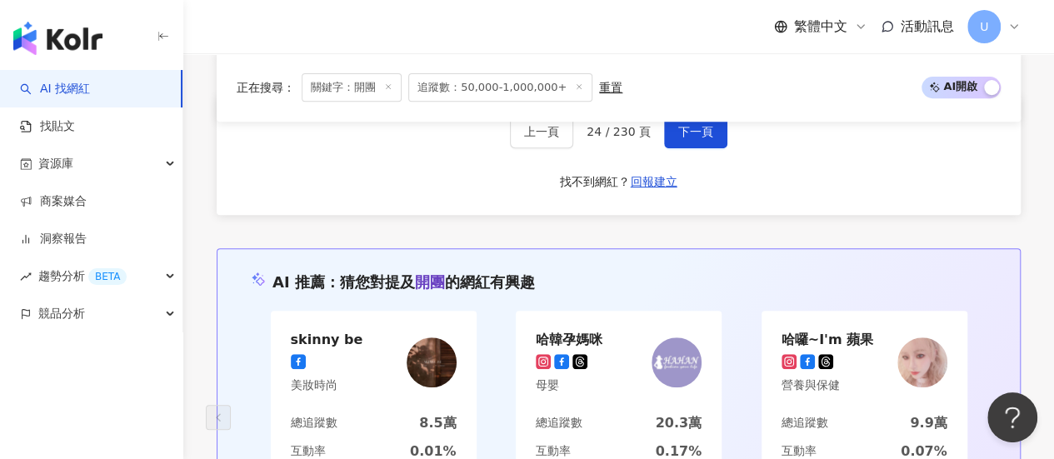
scroll to position [3389, 0]
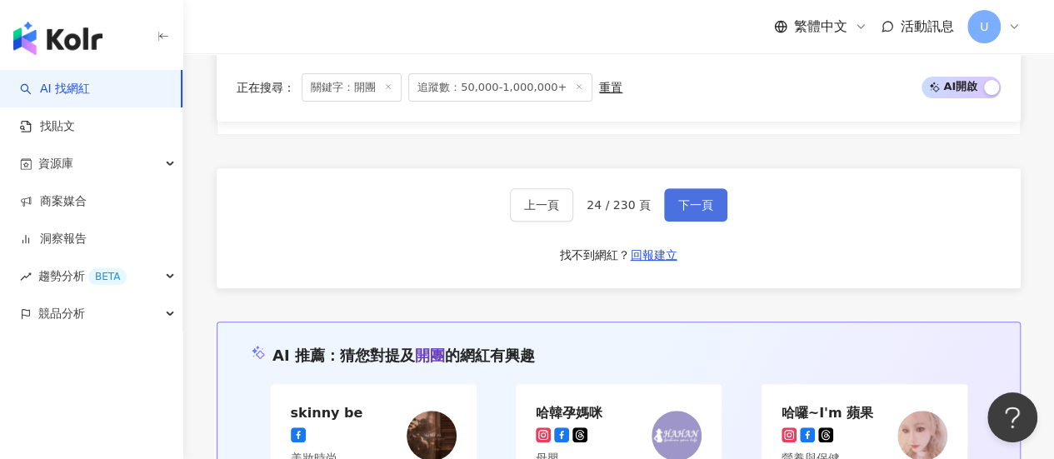
click at [682, 198] on span "下一頁" at bounding box center [695, 204] width 35 height 13
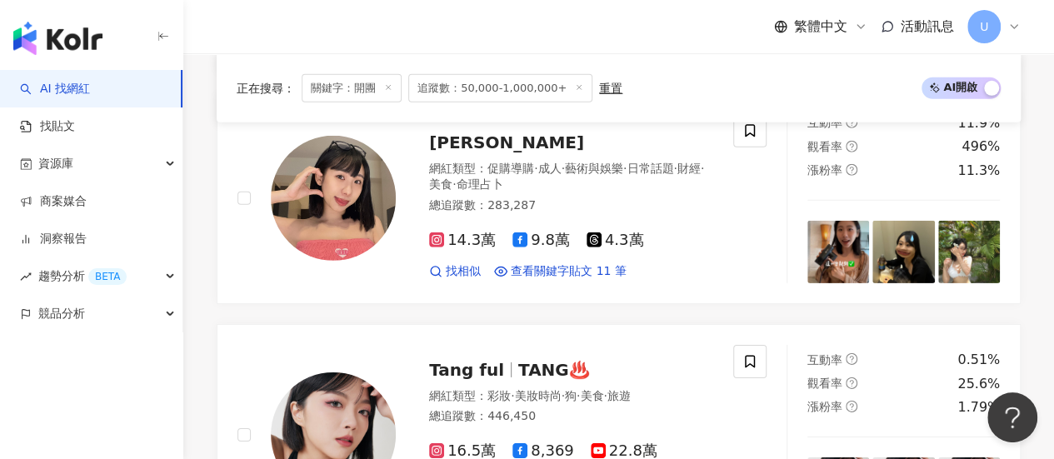
scroll to position [2408, 0]
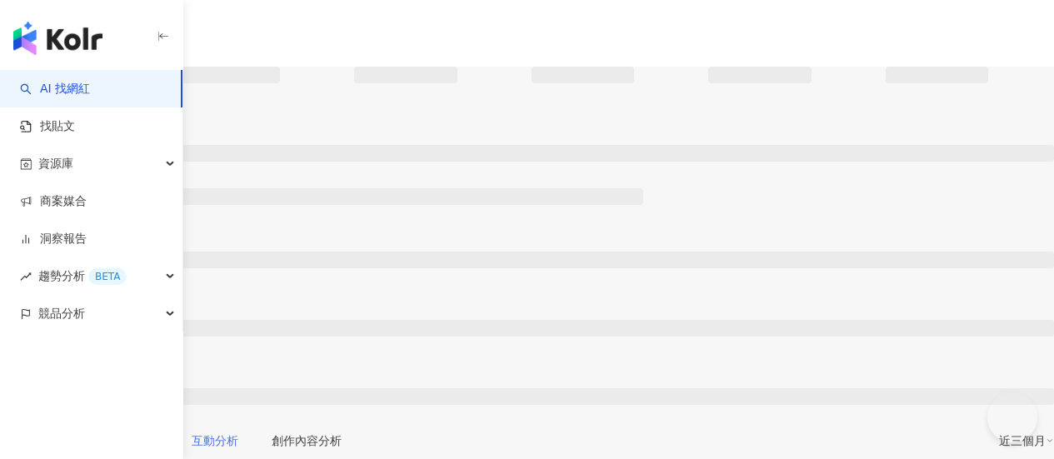
type input "****"
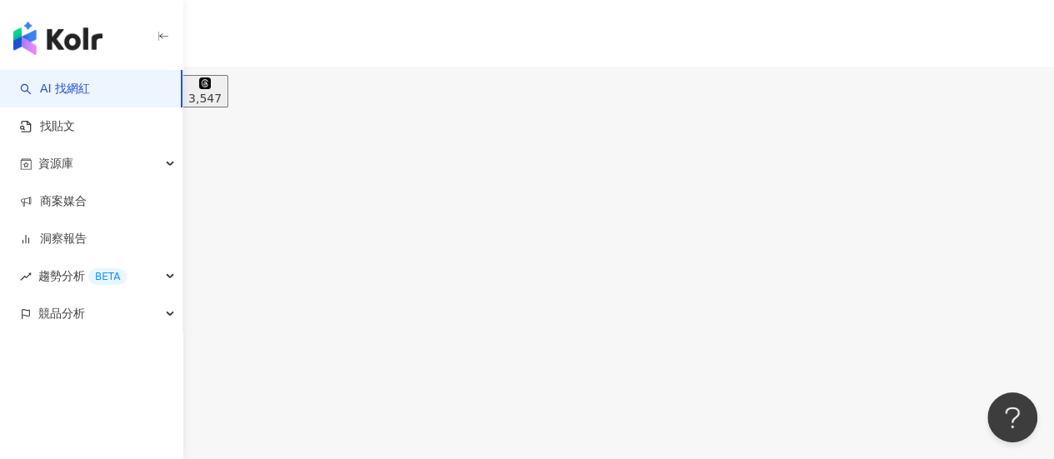
scroll to position [1763, 0]
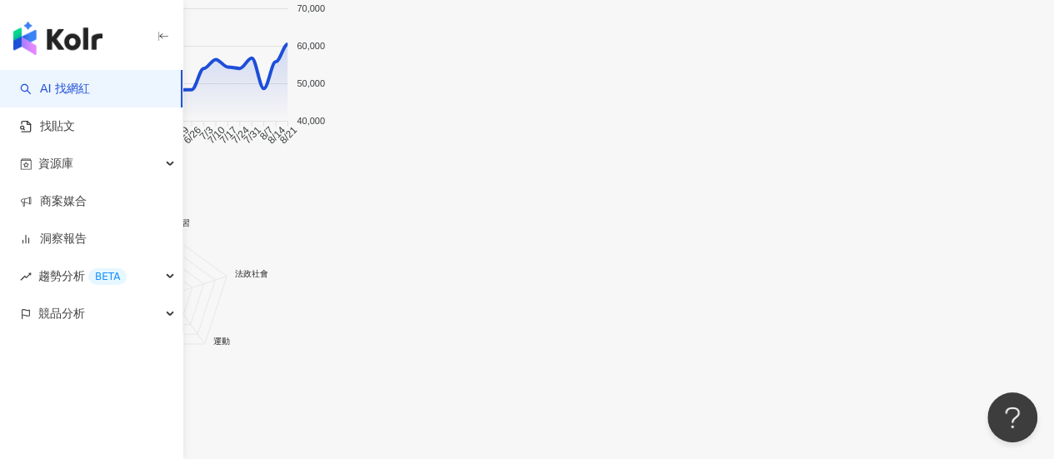
drag, startPoint x: 369, startPoint y: 118, endPoint x: 326, endPoint y: 158, distance: 59.0
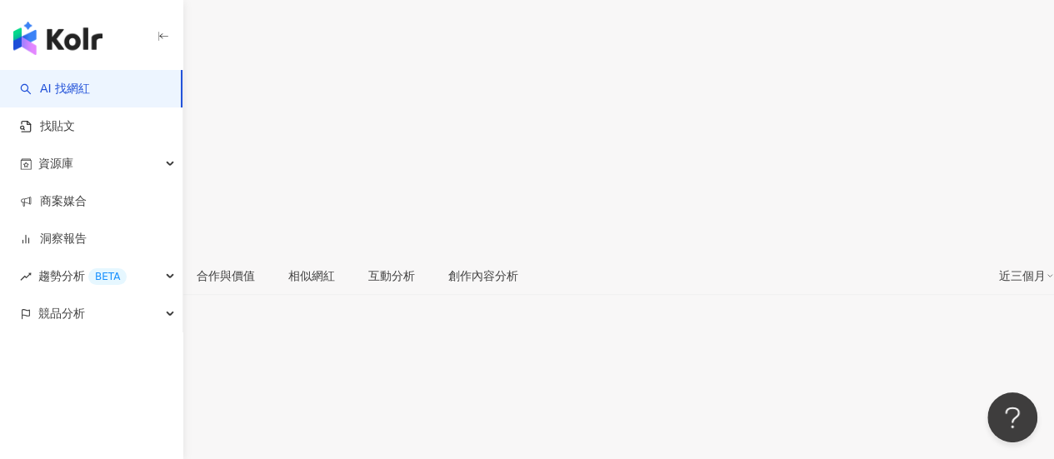
scroll to position [250, 0]
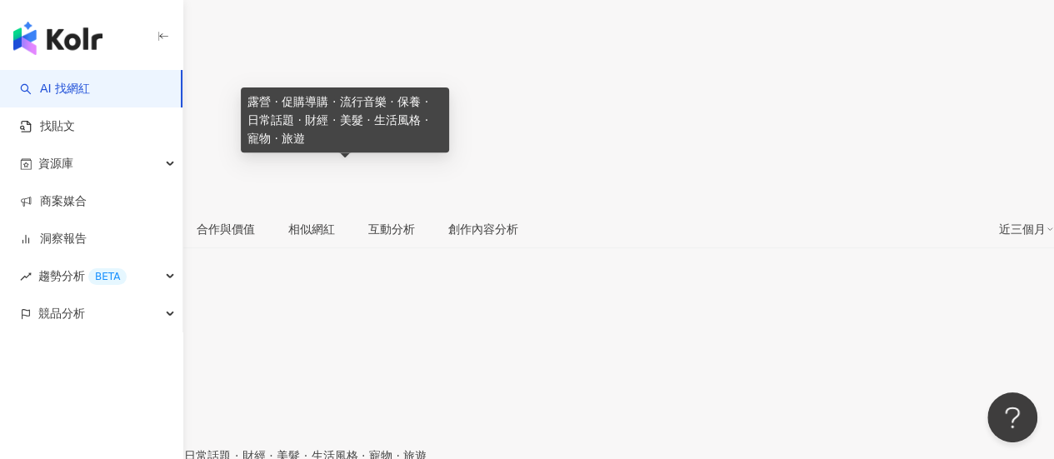
scroll to position [337, 0]
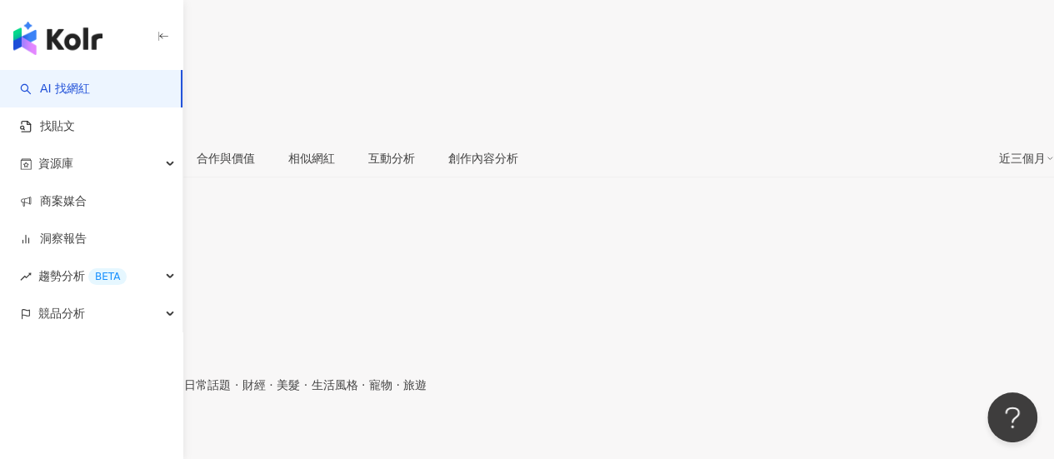
click at [147, 432] on div "[URL][DOMAIN_NAME]" at bounding box center [82, 438] width 130 height 13
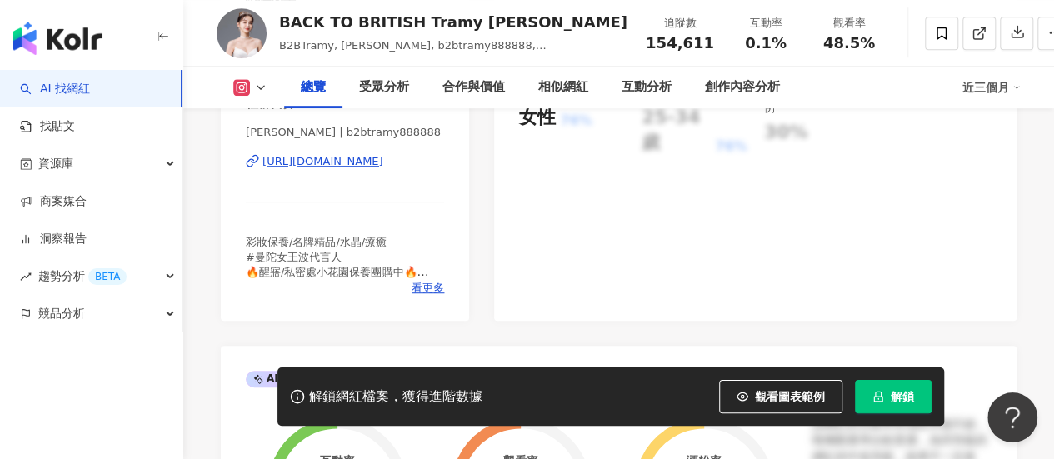
scroll to position [417, 0]
click at [360, 165] on div "https://www.instagram.com/b2btramy888888/" at bounding box center [322, 161] width 121 height 15
